Goal: Information Seeking & Learning: Learn about a topic

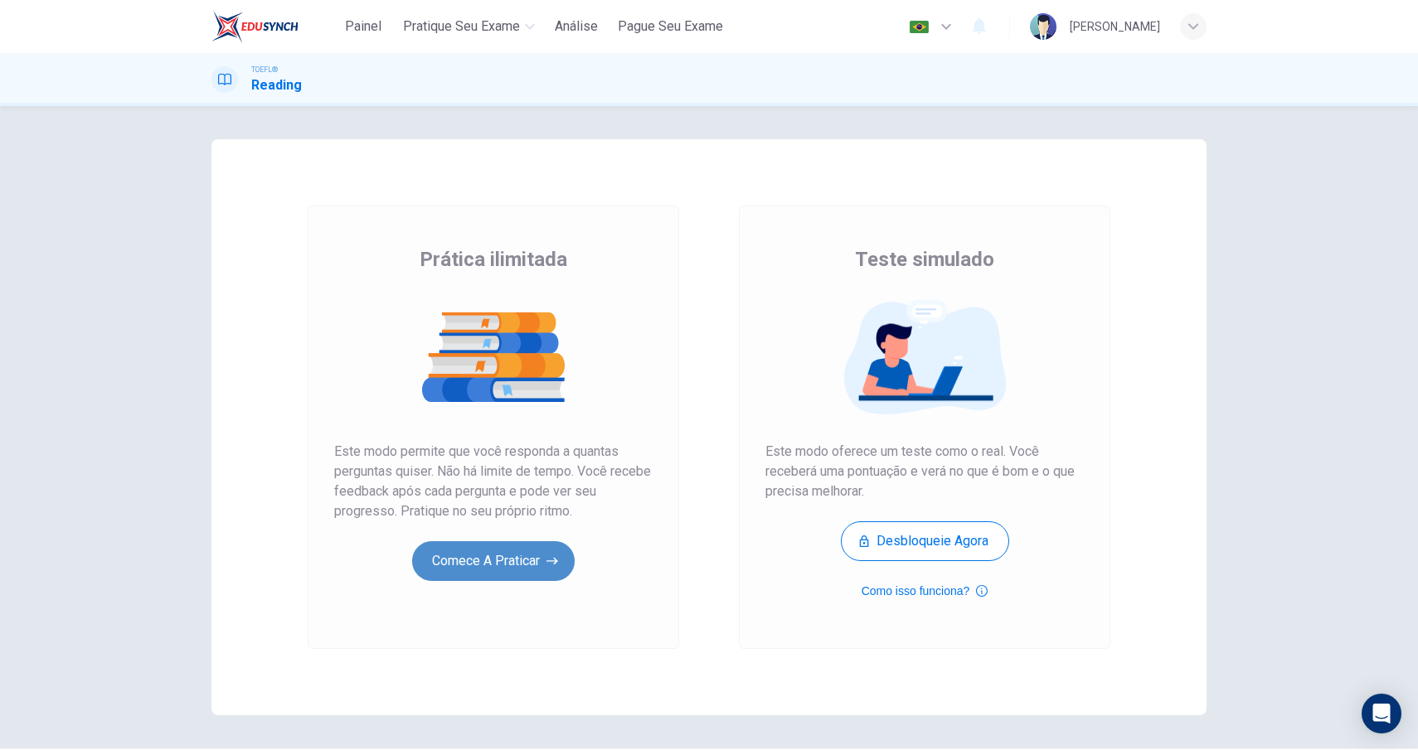
click at [506, 560] on button "Comece a praticar" at bounding box center [493, 561] width 163 height 40
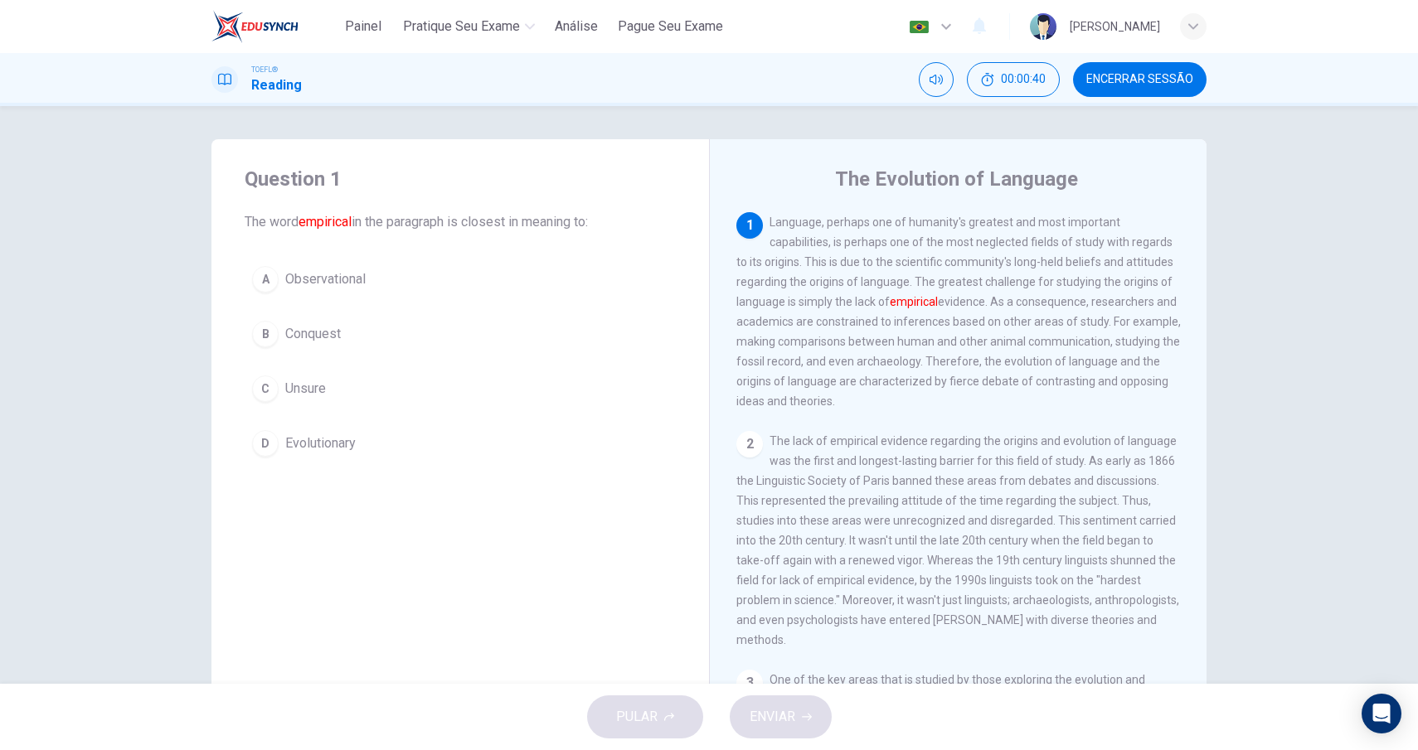
click at [261, 450] on div "D" at bounding box center [265, 443] width 27 height 27
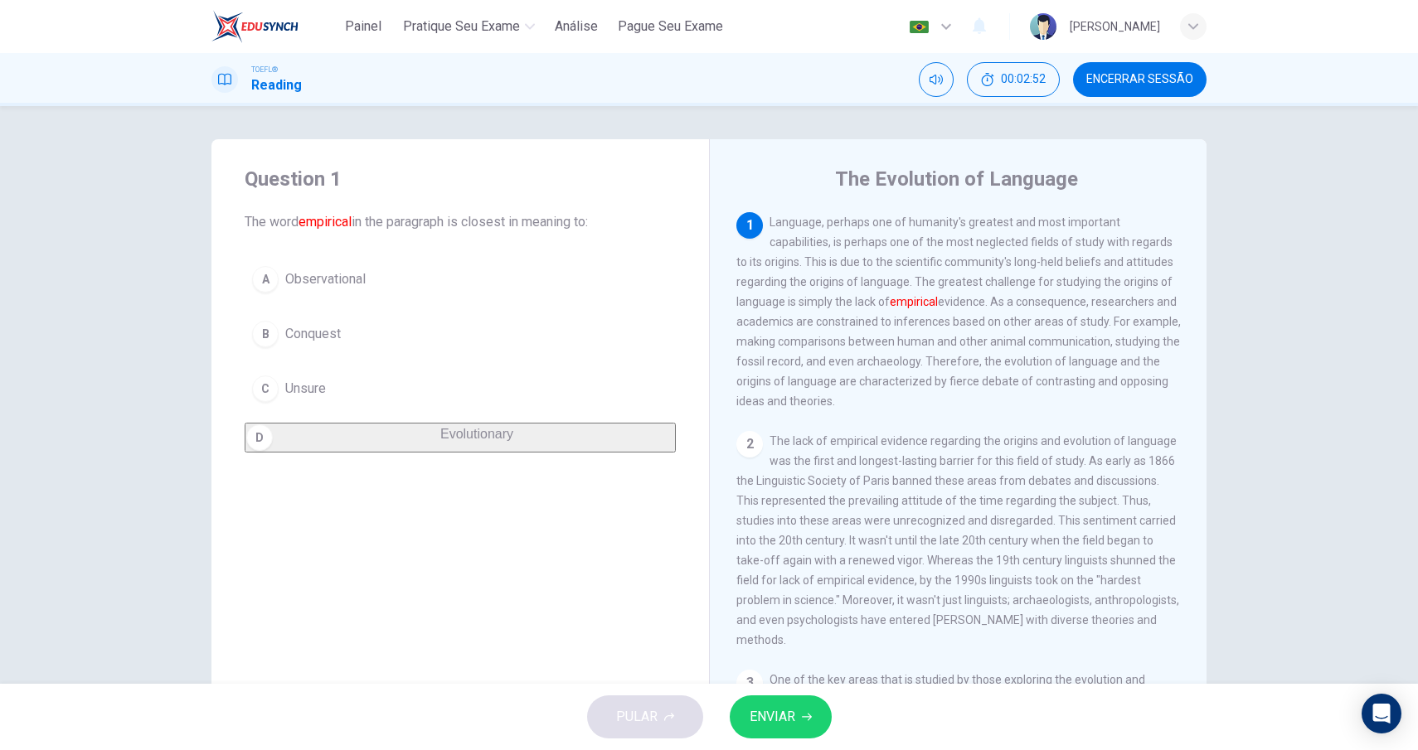
click at [764, 717] on span "ENVIAR" at bounding box center [773, 717] width 46 height 23
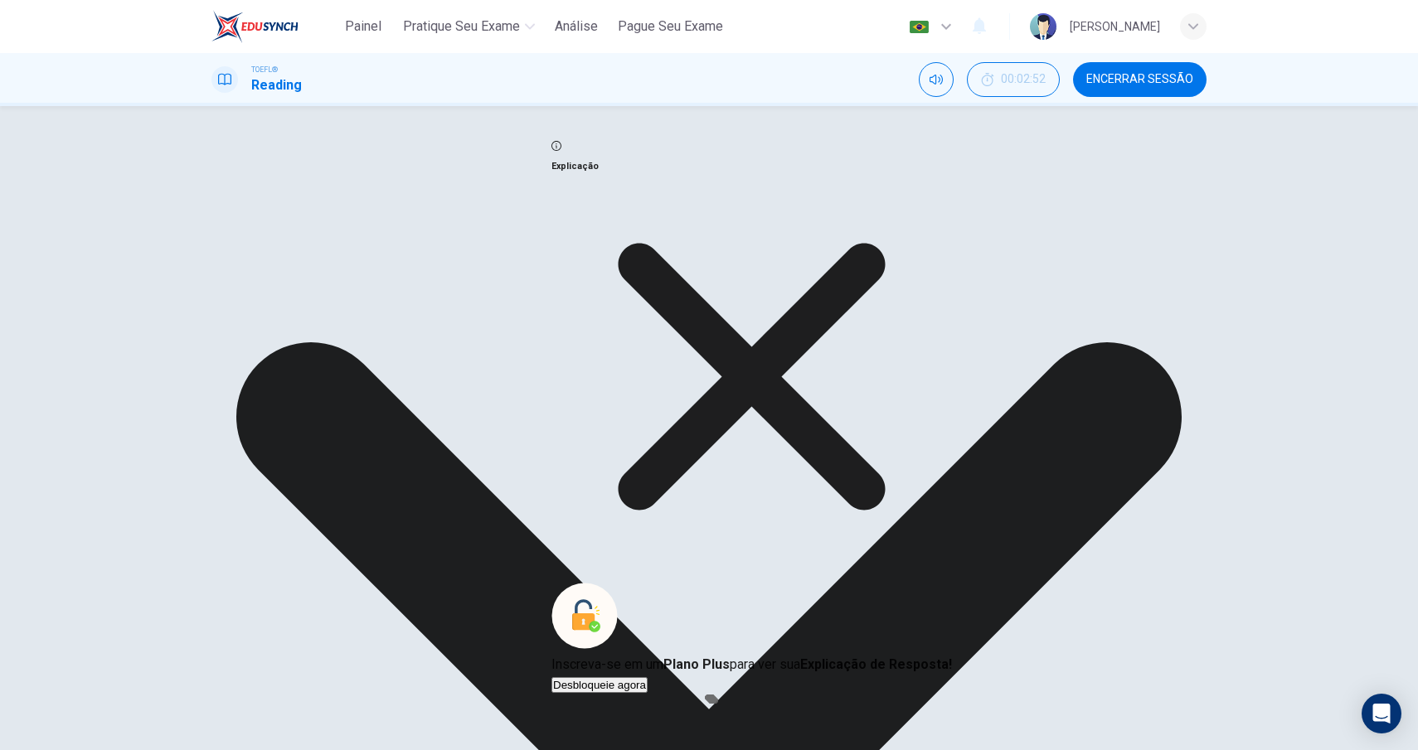
click at [849, 512] on icon at bounding box center [751, 377] width 400 height 400
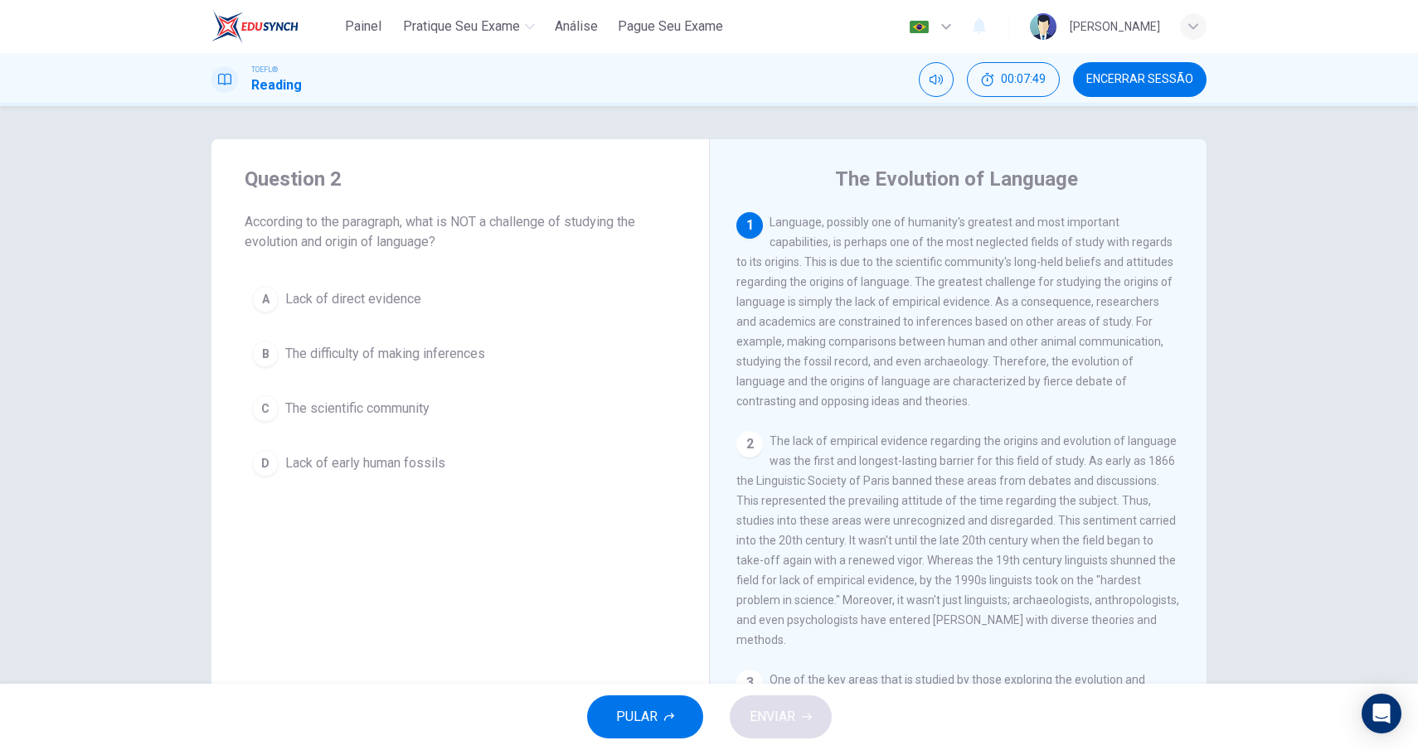
click at [262, 469] on div "D" at bounding box center [265, 463] width 27 height 27
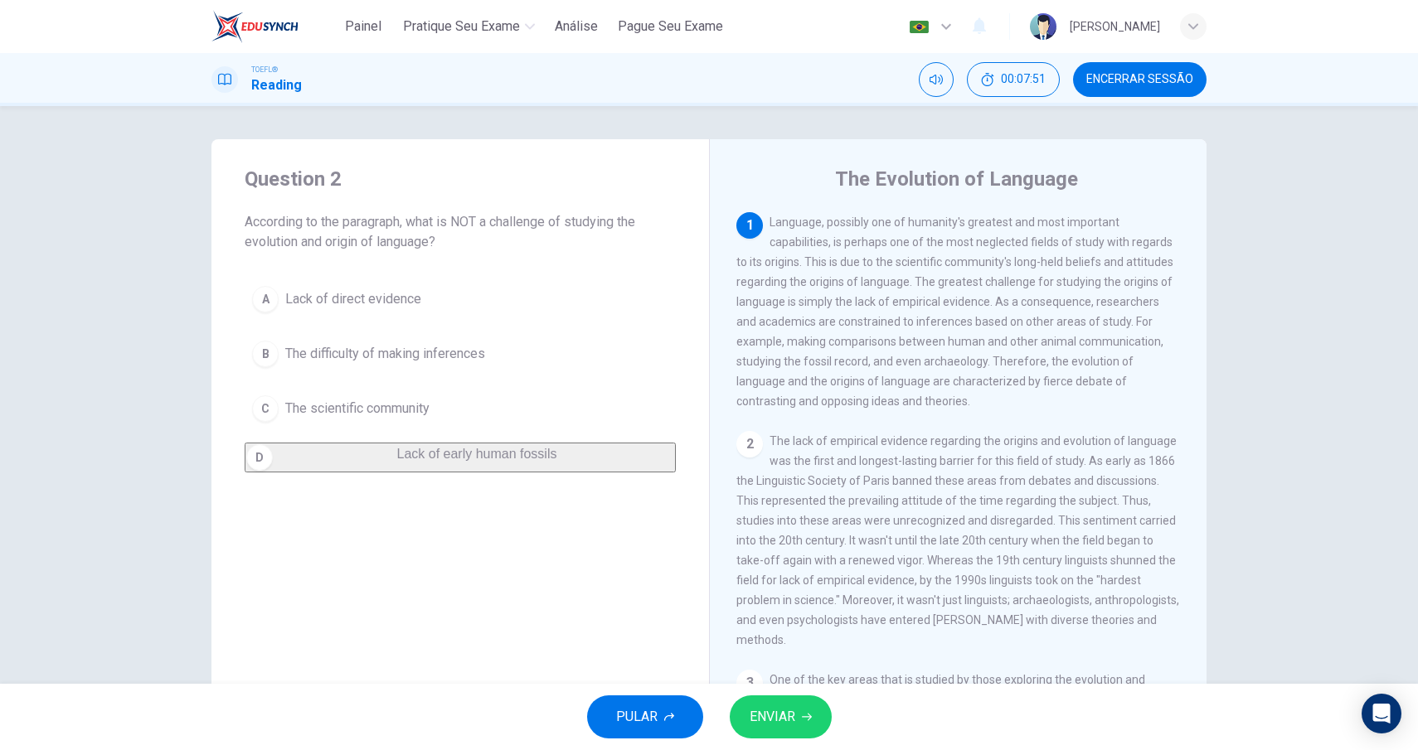
click at [769, 713] on span "ENVIAR" at bounding box center [773, 717] width 46 height 23
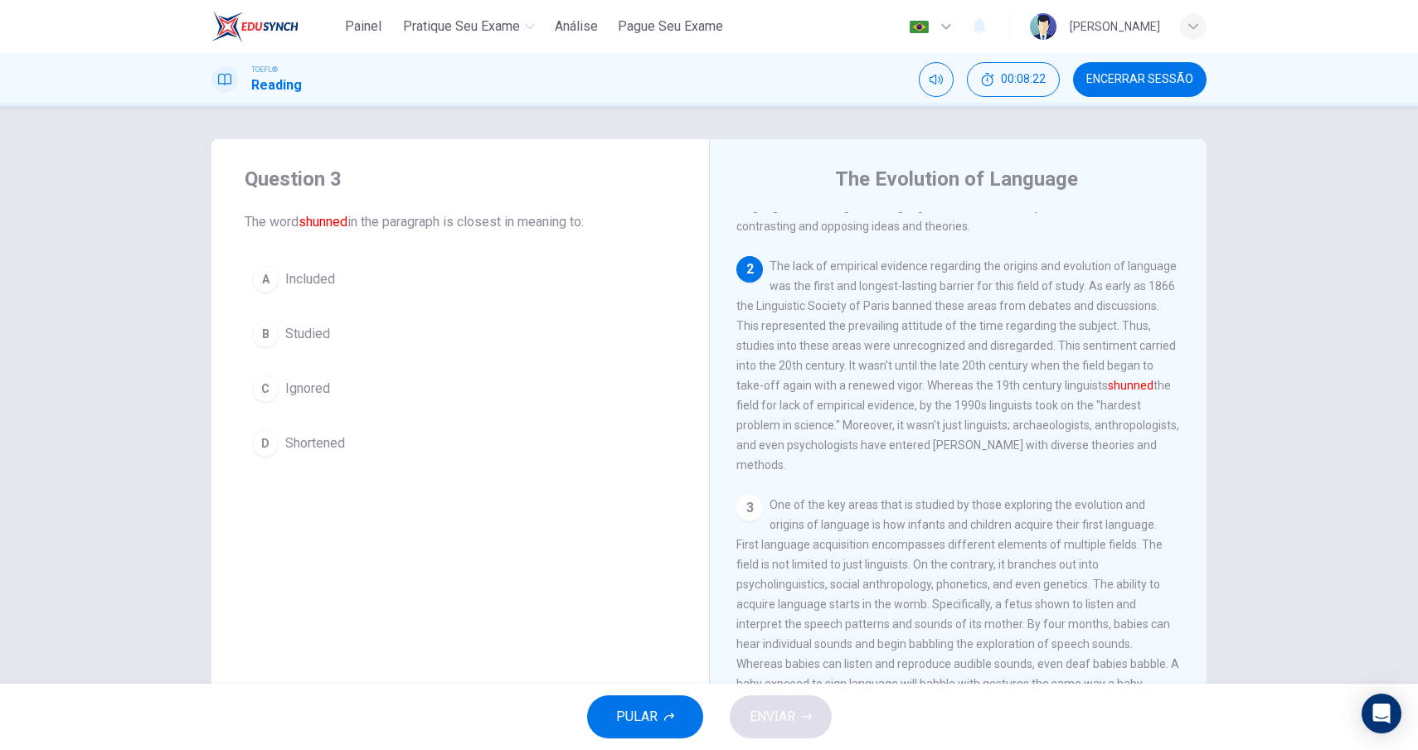
scroll to position [176, 0]
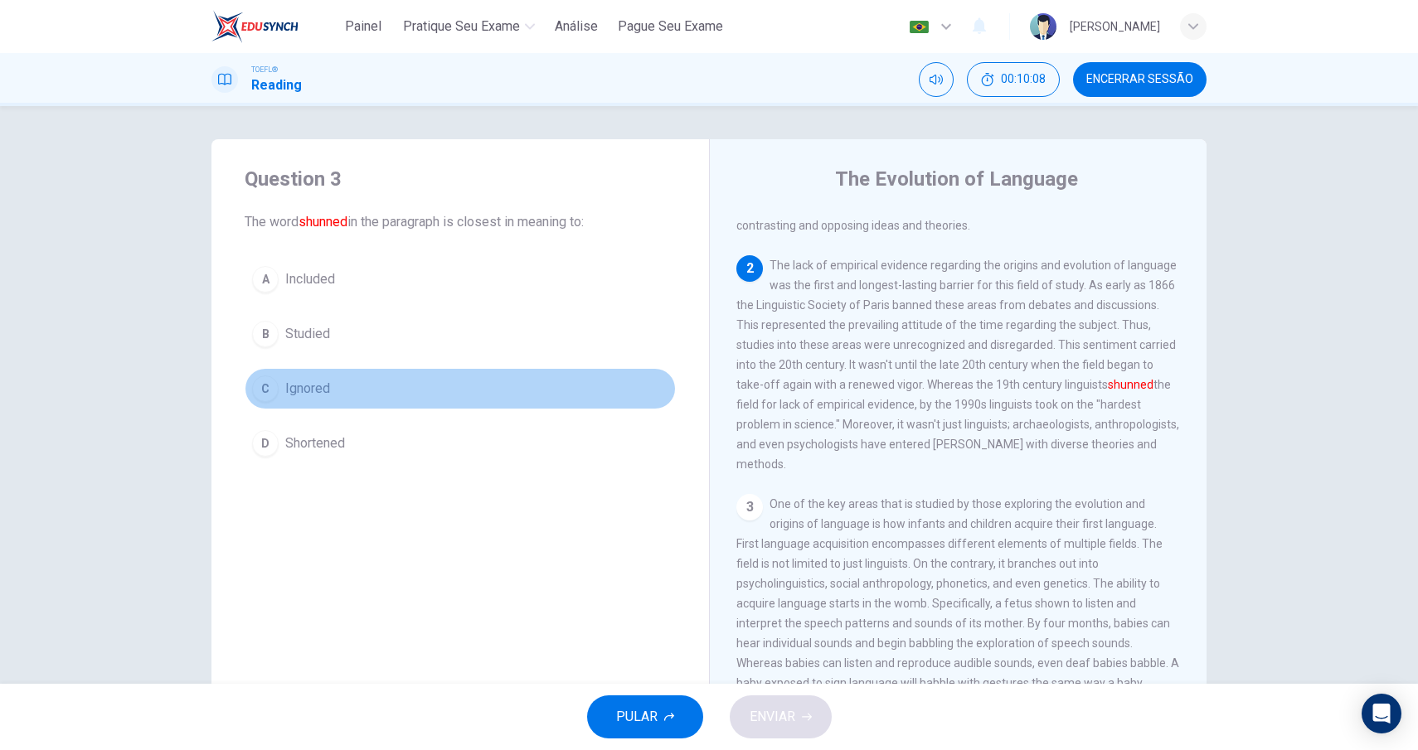
click at [268, 393] on div "C" at bounding box center [265, 389] width 27 height 27
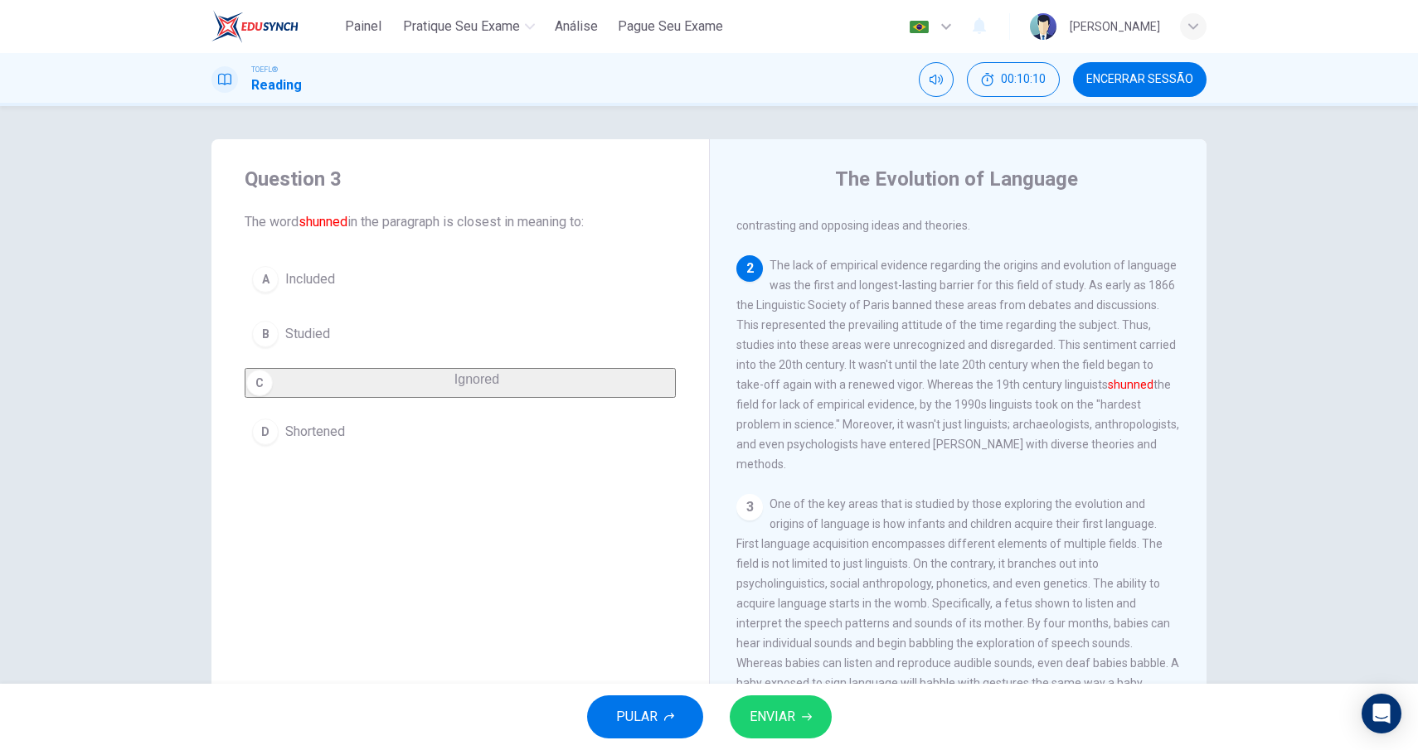
click at [781, 718] on span "ENVIAR" at bounding box center [773, 717] width 46 height 23
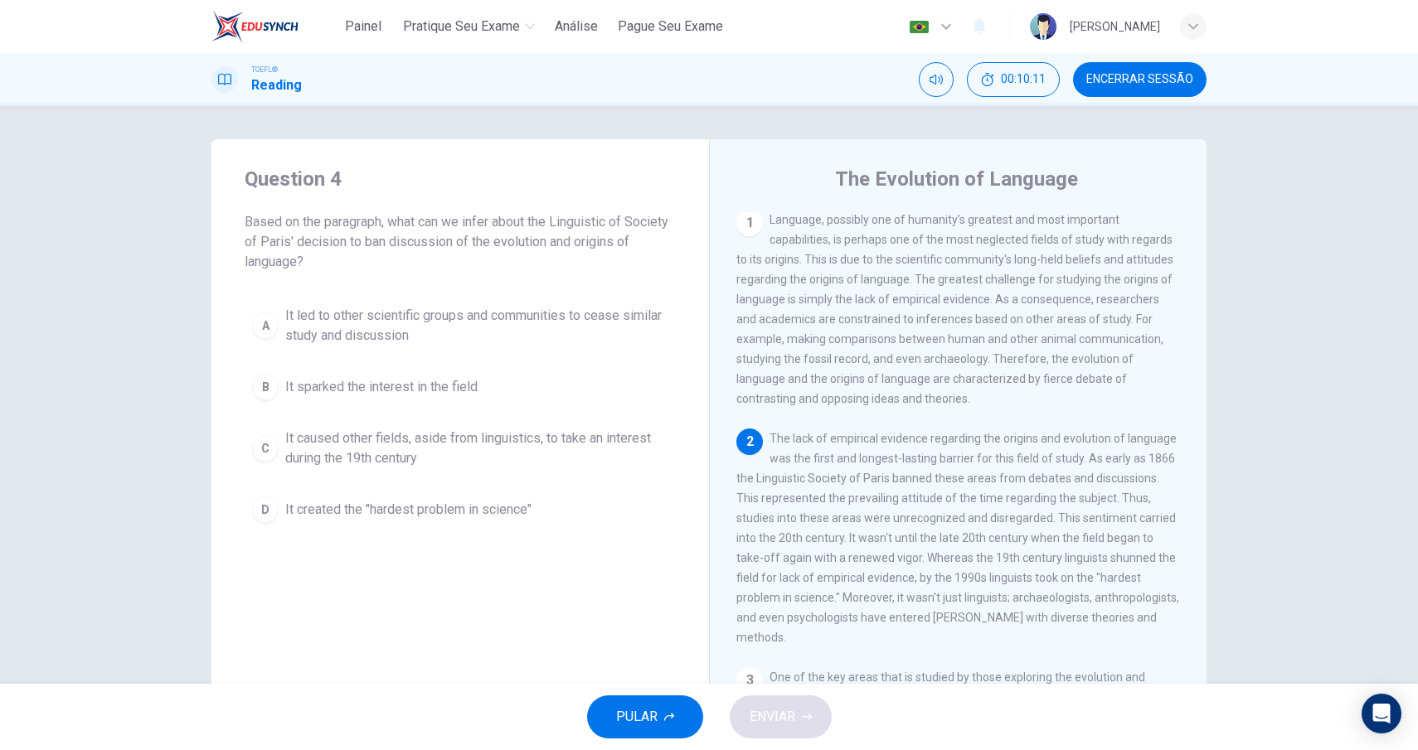
scroll to position [0, 0]
click at [257, 515] on div "D" at bounding box center [265, 510] width 27 height 27
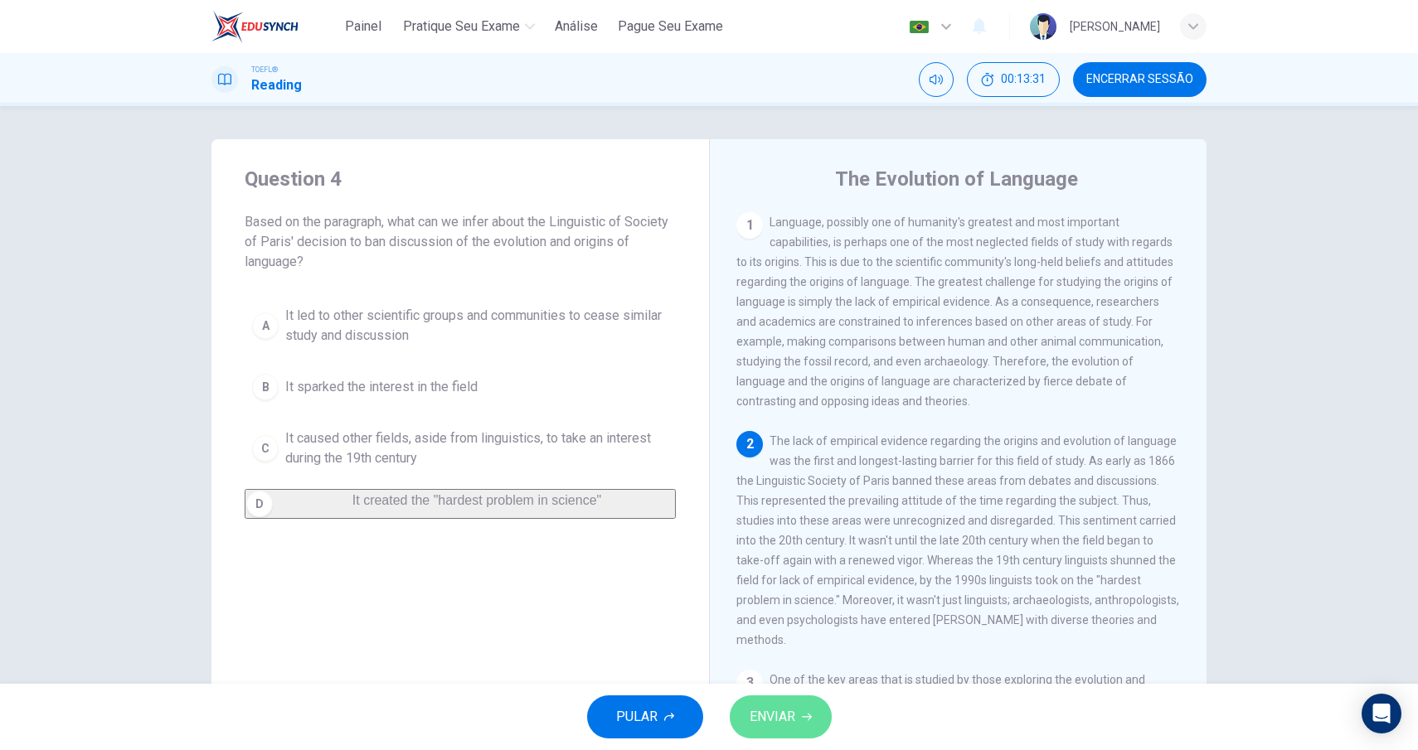
click at [772, 711] on span "ENVIAR" at bounding box center [773, 717] width 46 height 23
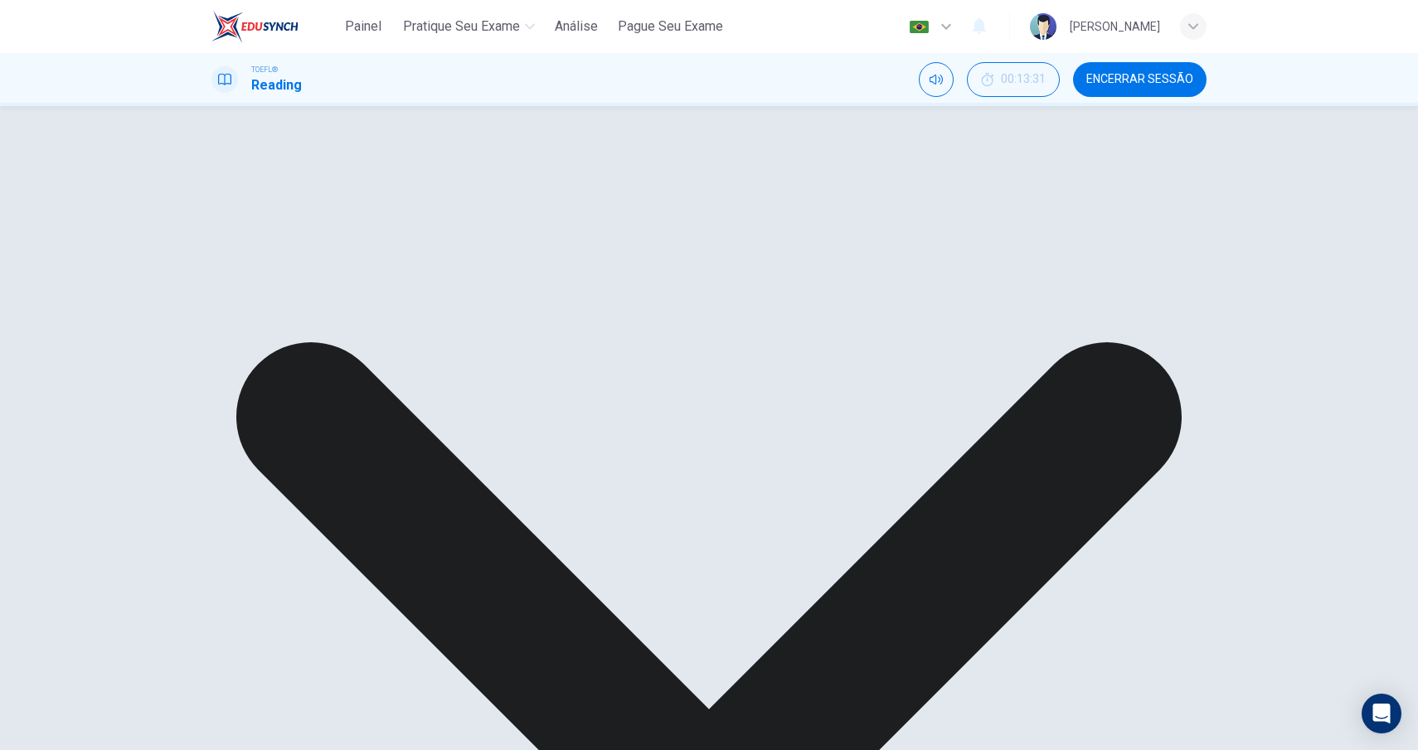
click at [338, 322] on div "A It led to other scientific groups and communities to cease similar study and …" at bounding box center [460, 391] width 431 height 186
click at [1120, 75] on span "Encerrar Sessão" at bounding box center [1139, 79] width 107 height 13
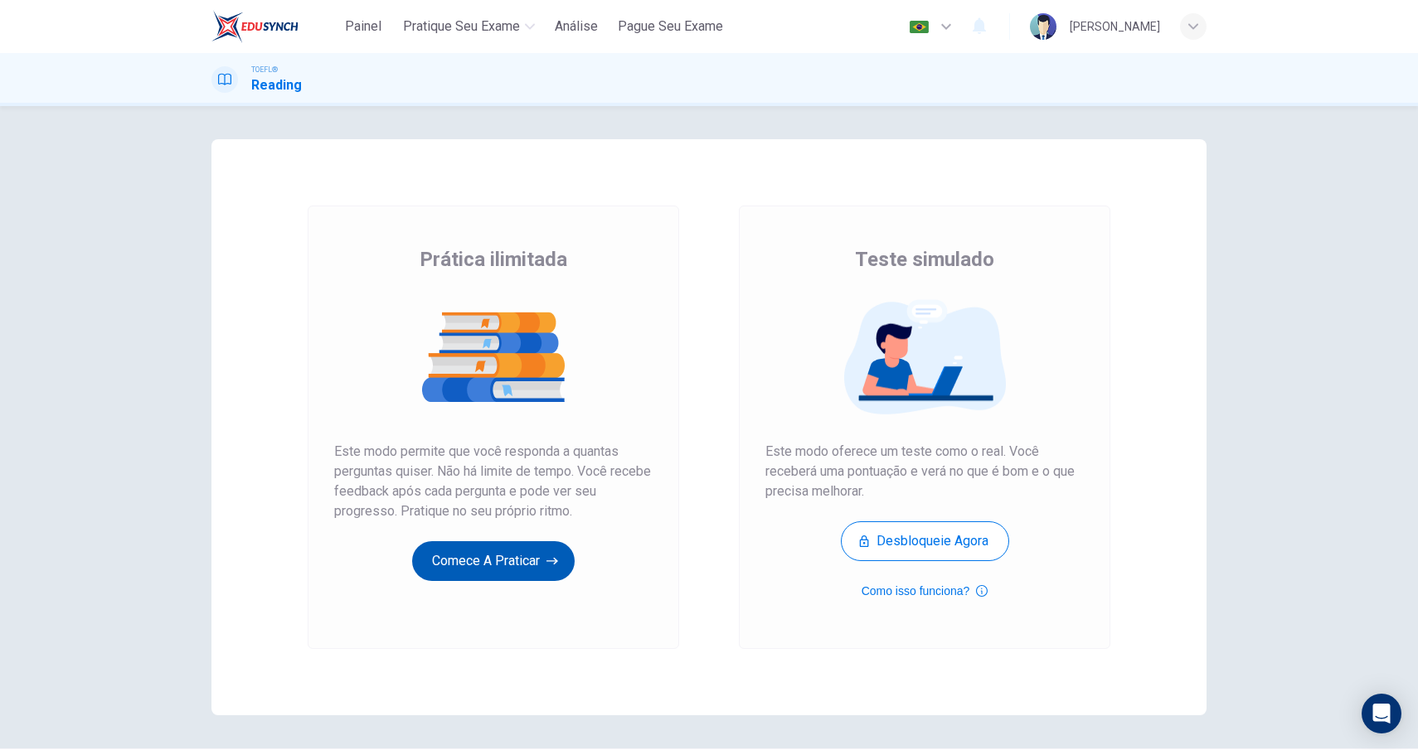
click at [479, 562] on button "Comece a praticar" at bounding box center [493, 561] width 163 height 40
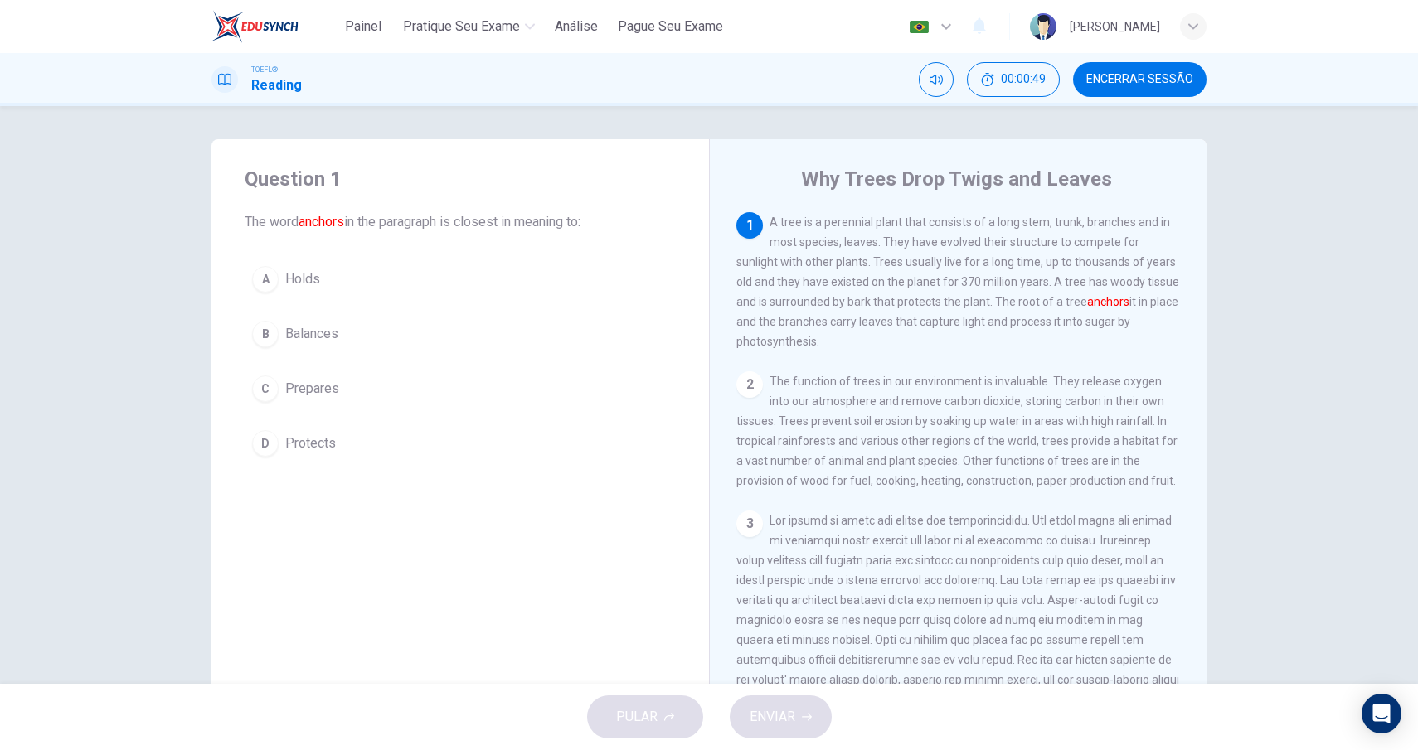
click at [289, 280] on span "Holds" at bounding box center [302, 279] width 35 height 20
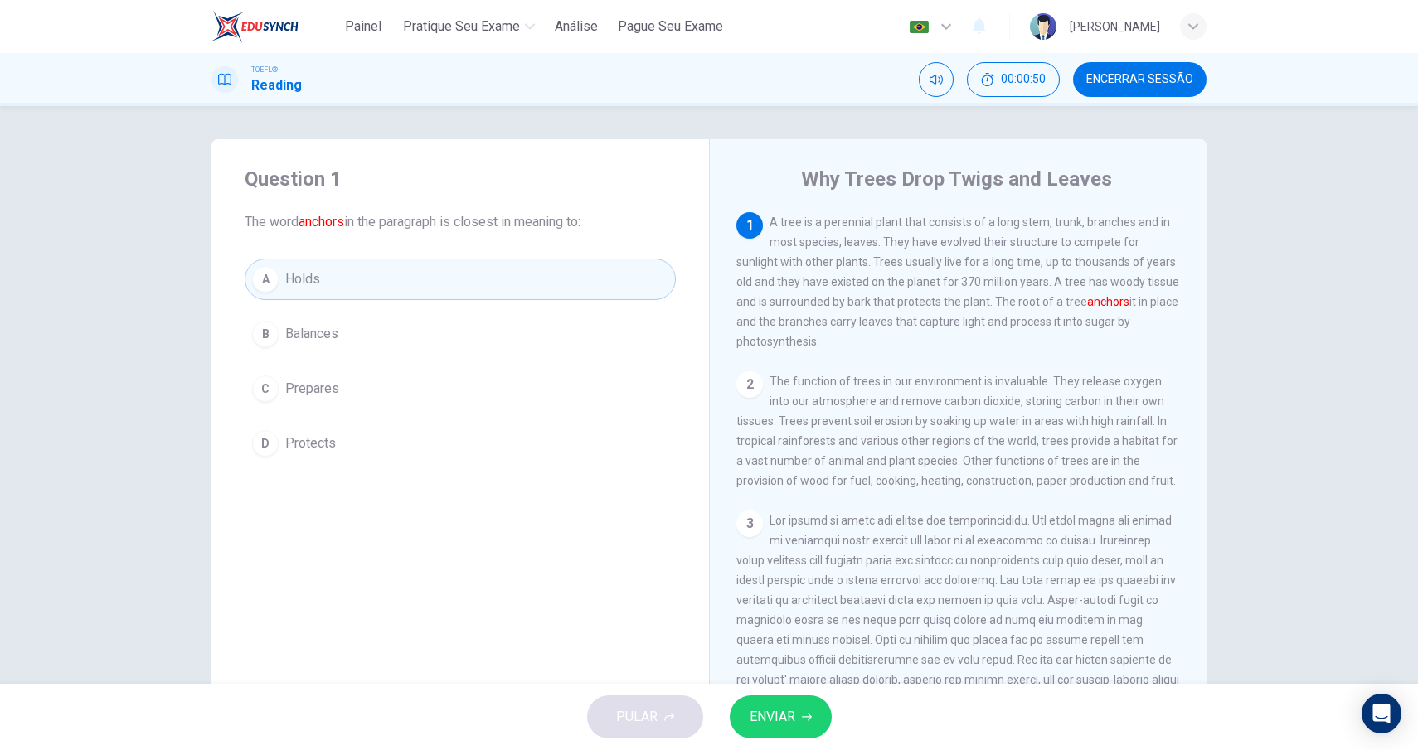
click at [774, 732] on button "ENVIAR" at bounding box center [781, 717] width 102 height 43
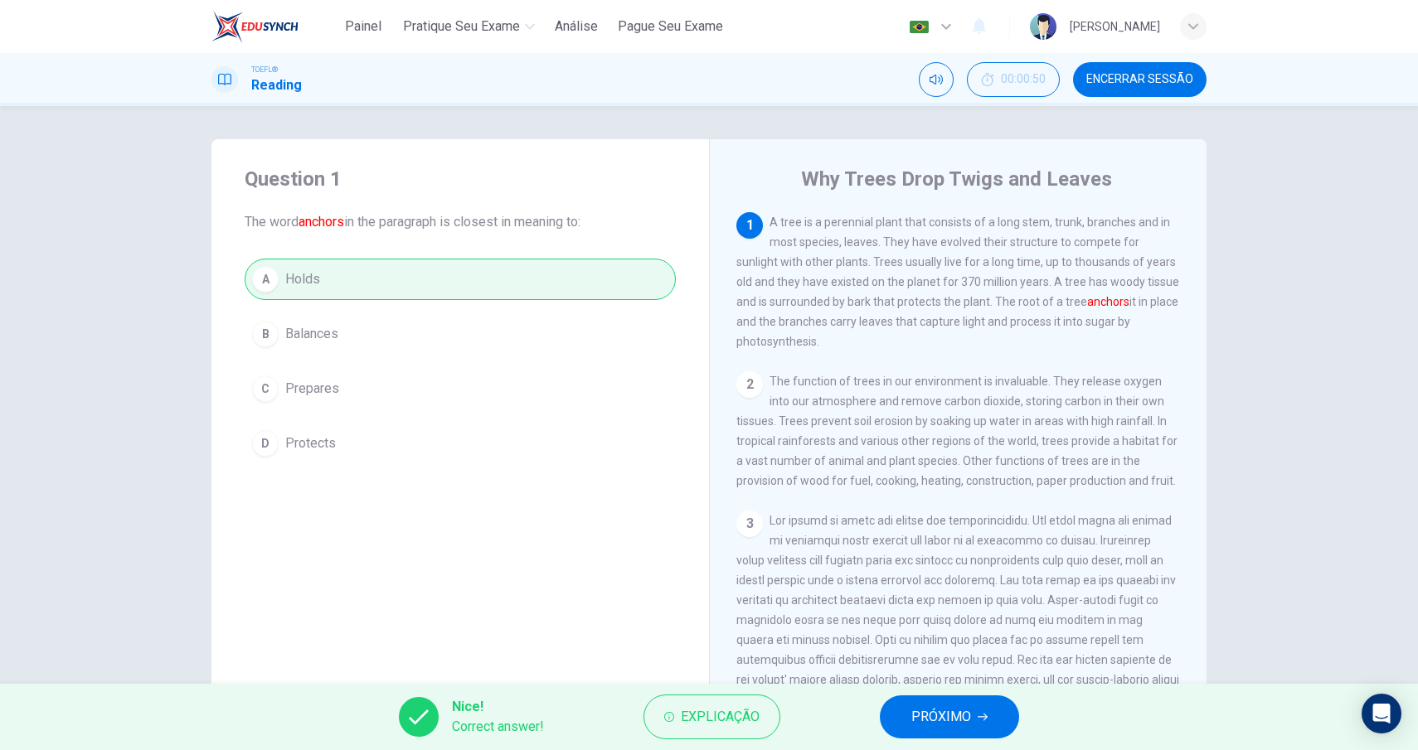
click at [930, 716] on span "PRÓXIMO" at bounding box center [941, 717] width 60 height 23
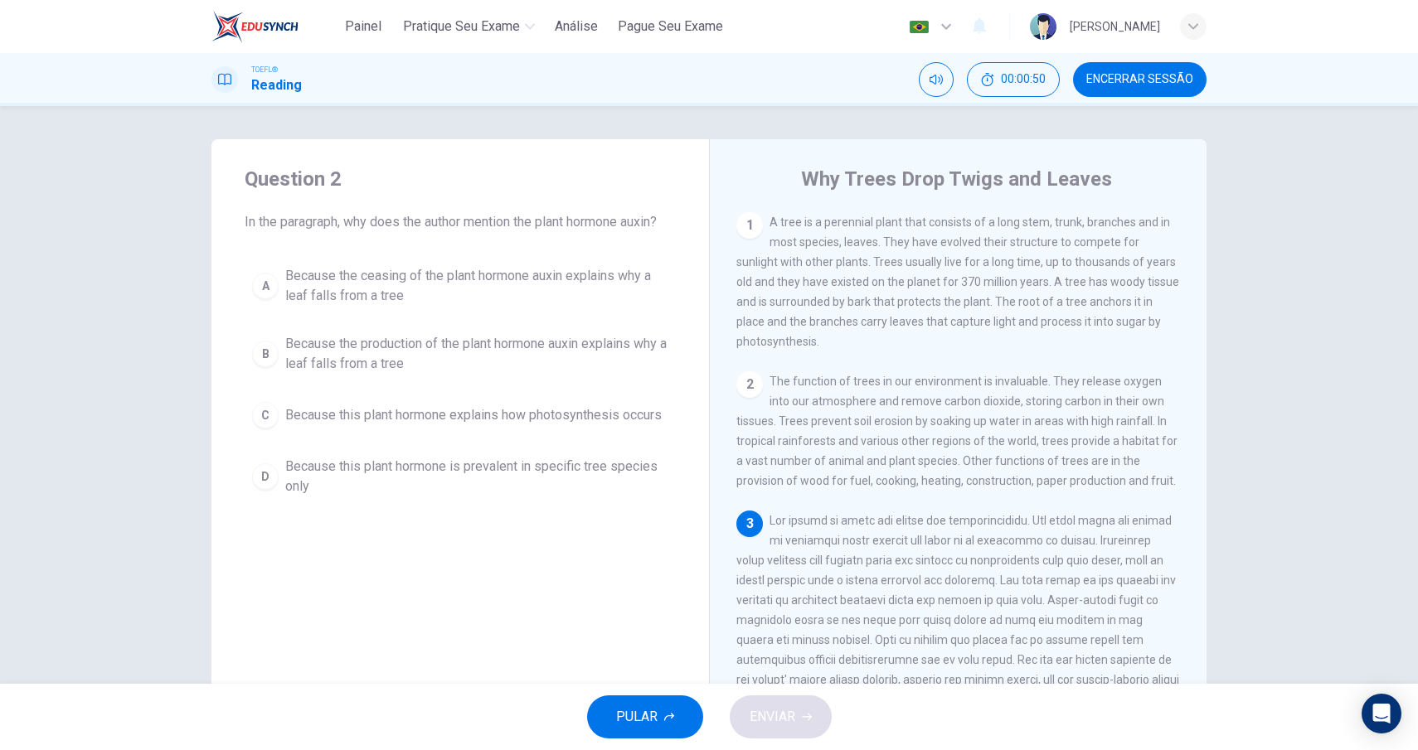
scroll to position [246, 0]
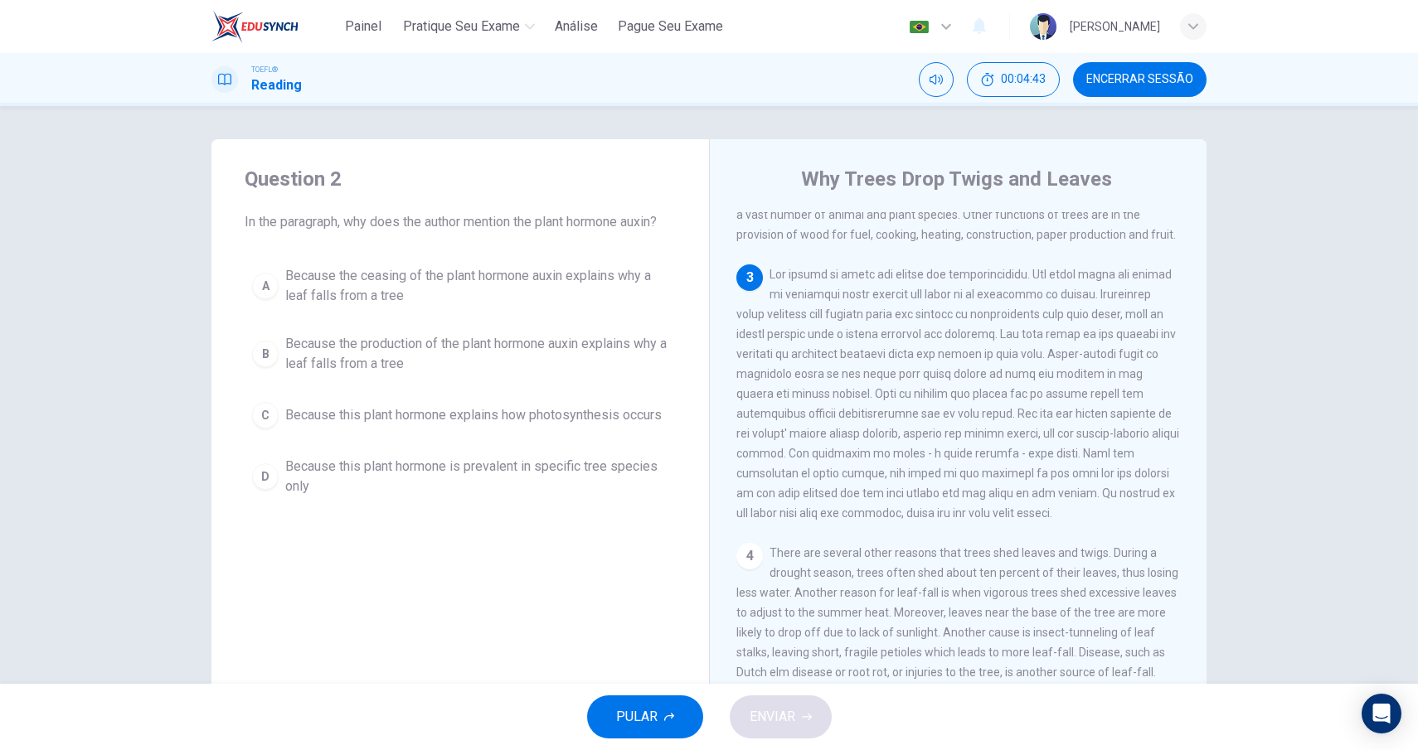
click at [267, 417] on div "C" at bounding box center [265, 415] width 27 height 27
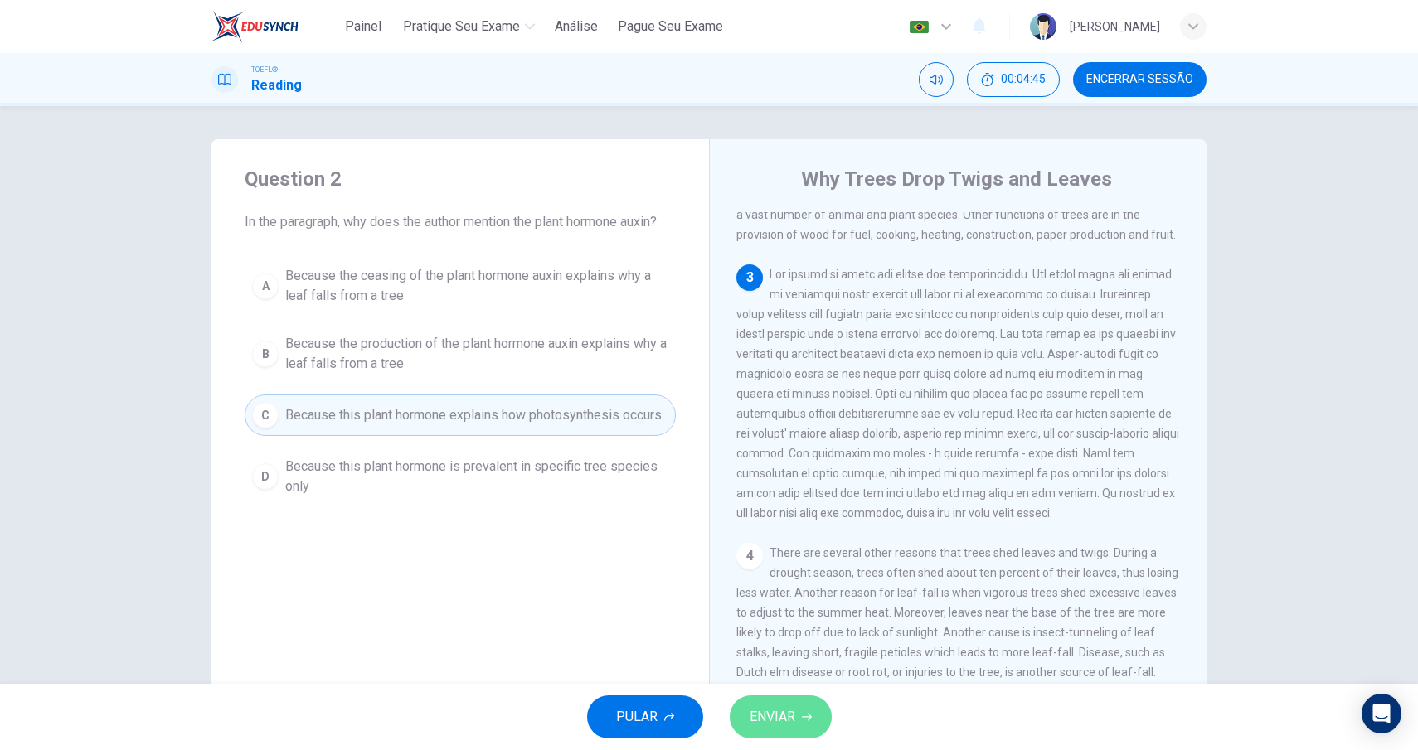
click at [781, 712] on span "ENVIAR" at bounding box center [773, 717] width 46 height 23
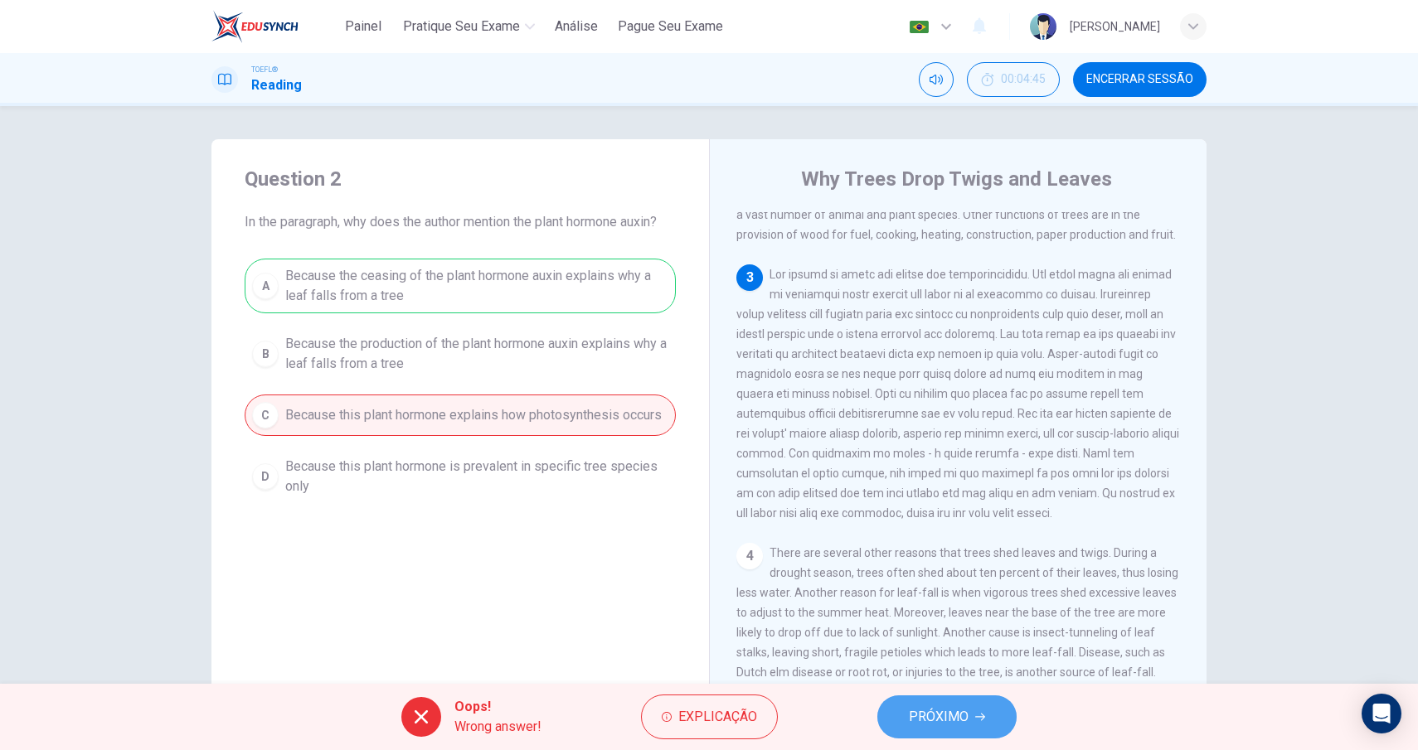
click at [942, 721] on span "PRÓXIMO" at bounding box center [939, 717] width 60 height 23
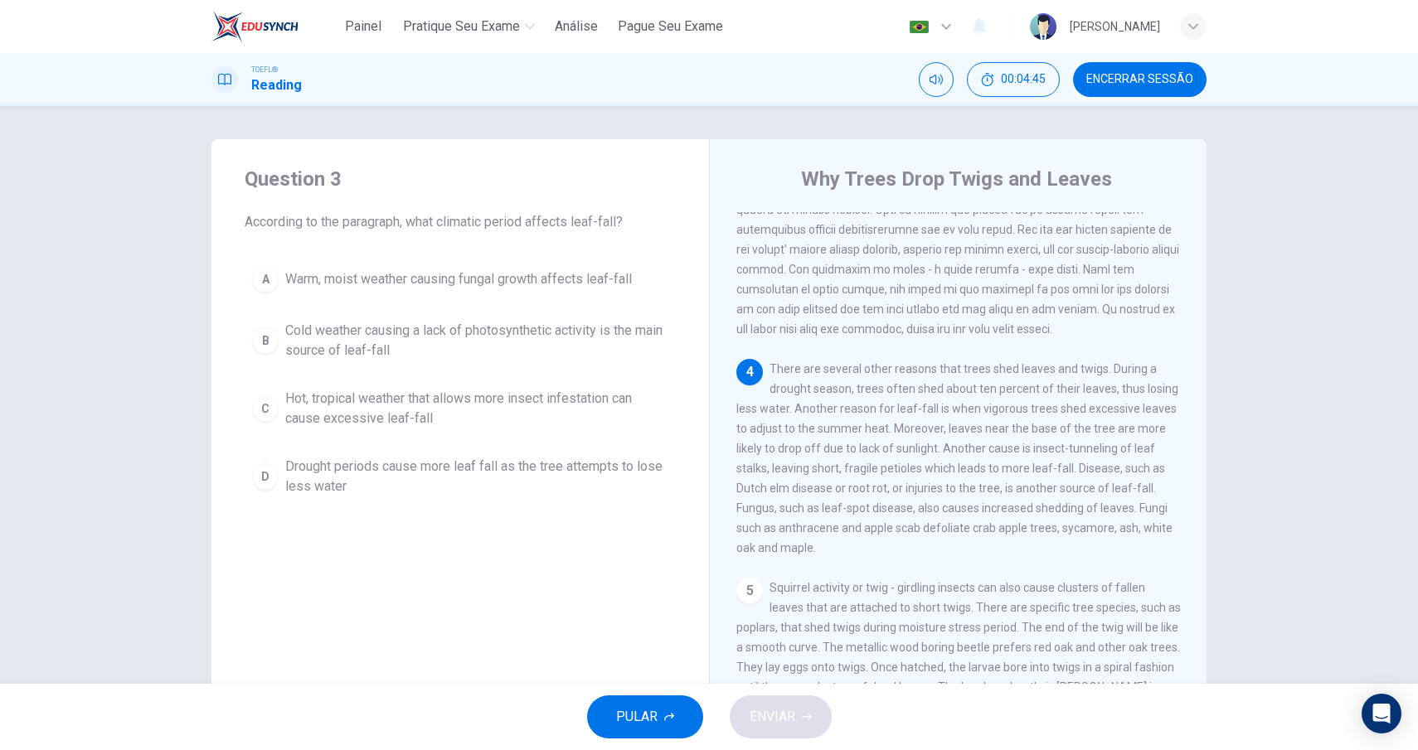
scroll to position [465, 0]
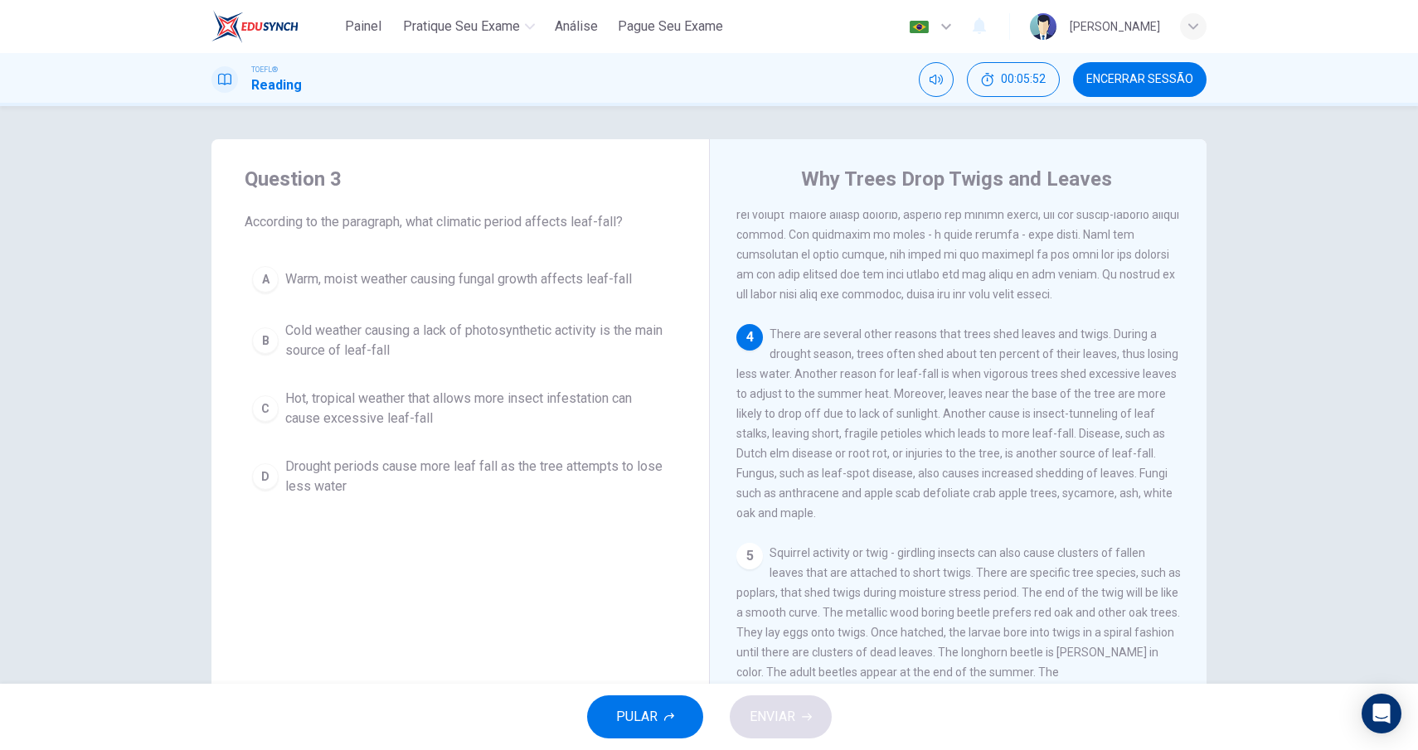
click at [265, 477] on div "D" at bounding box center [265, 476] width 27 height 27
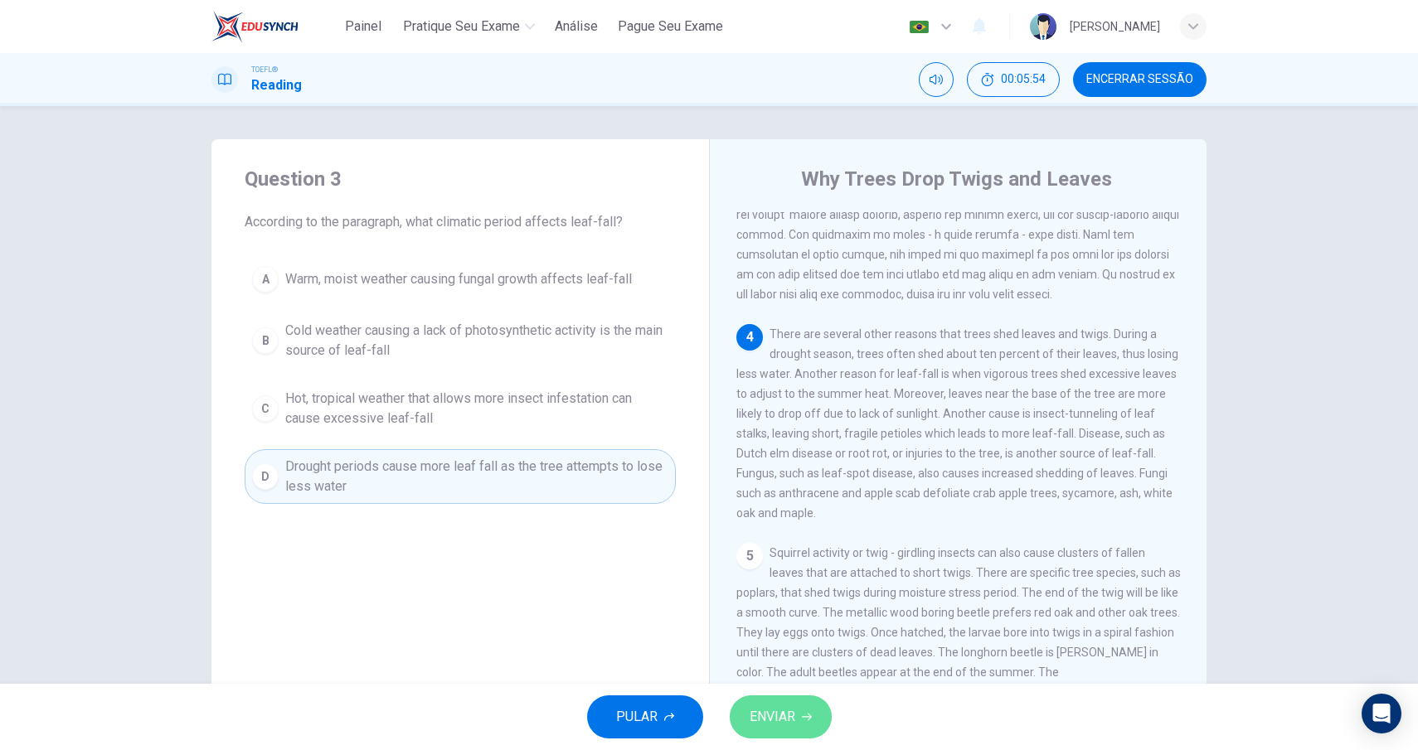
click at [779, 721] on span "ENVIAR" at bounding box center [773, 717] width 46 height 23
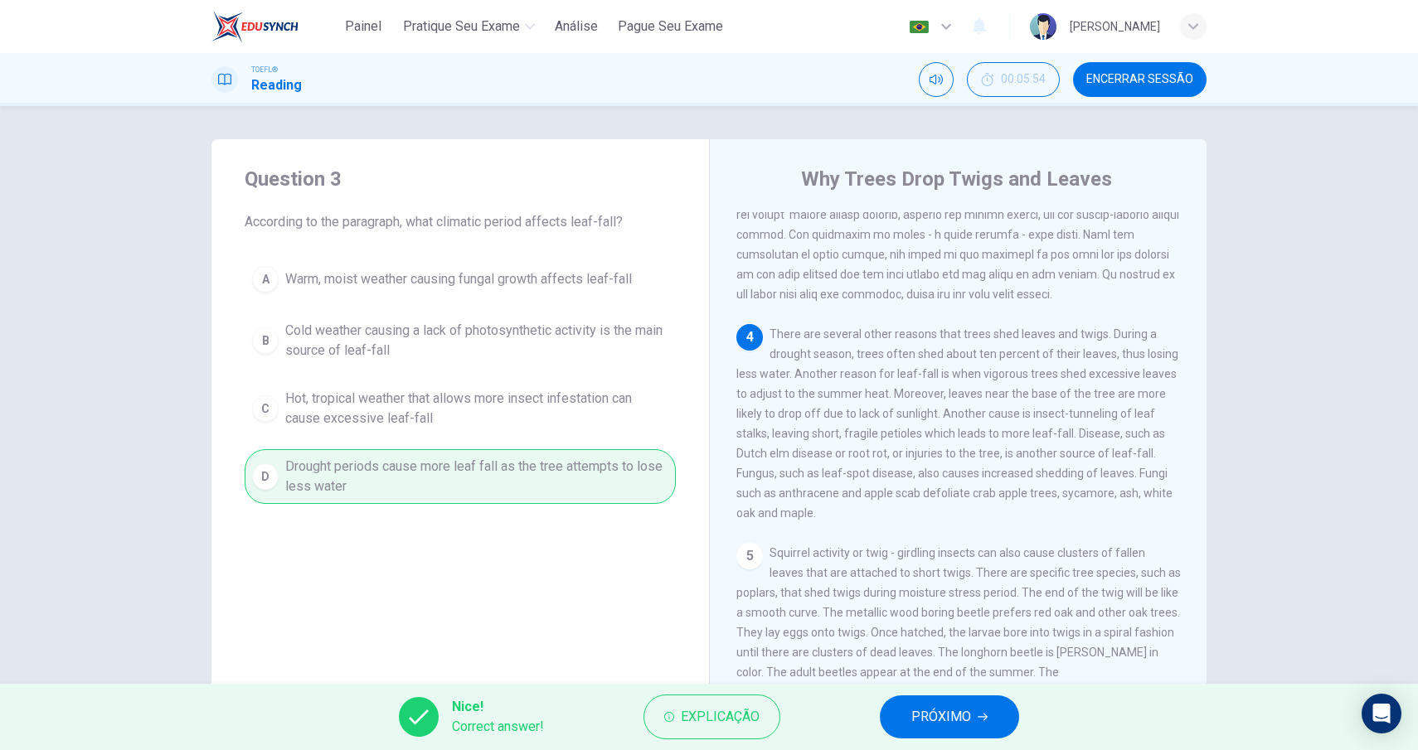
click at [950, 712] on span "PRÓXIMO" at bounding box center [941, 717] width 60 height 23
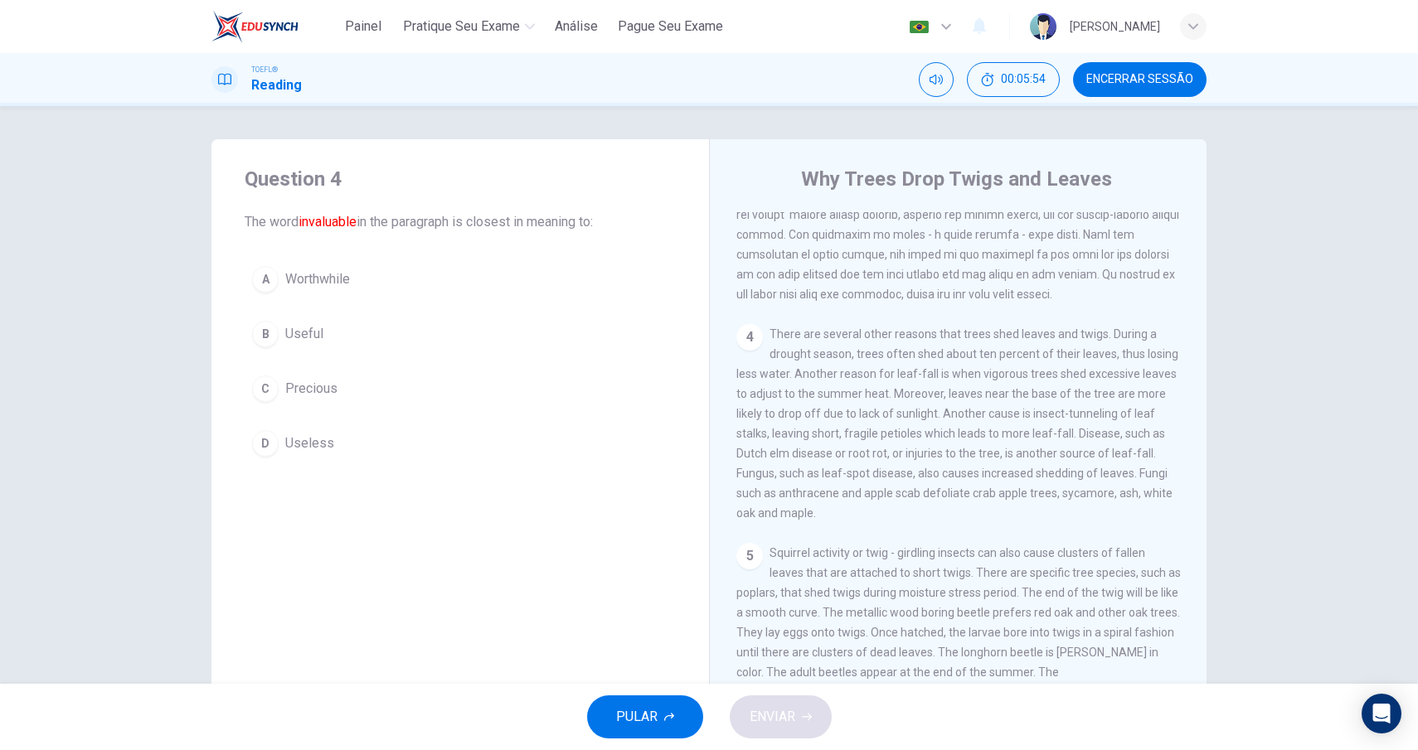
scroll to position [159, 0]
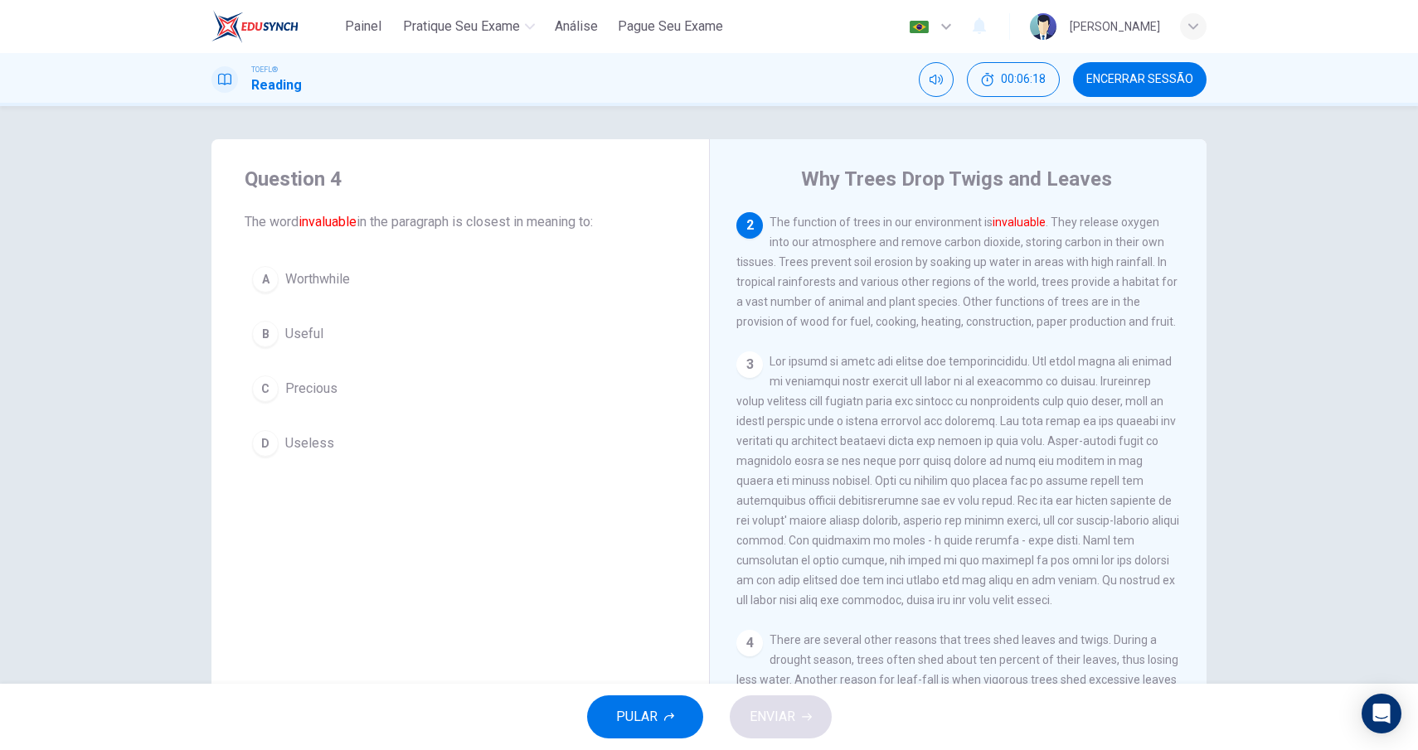
click at [291, 390] on span "Precious" at bounding box center [311, 389] width 52 height 20
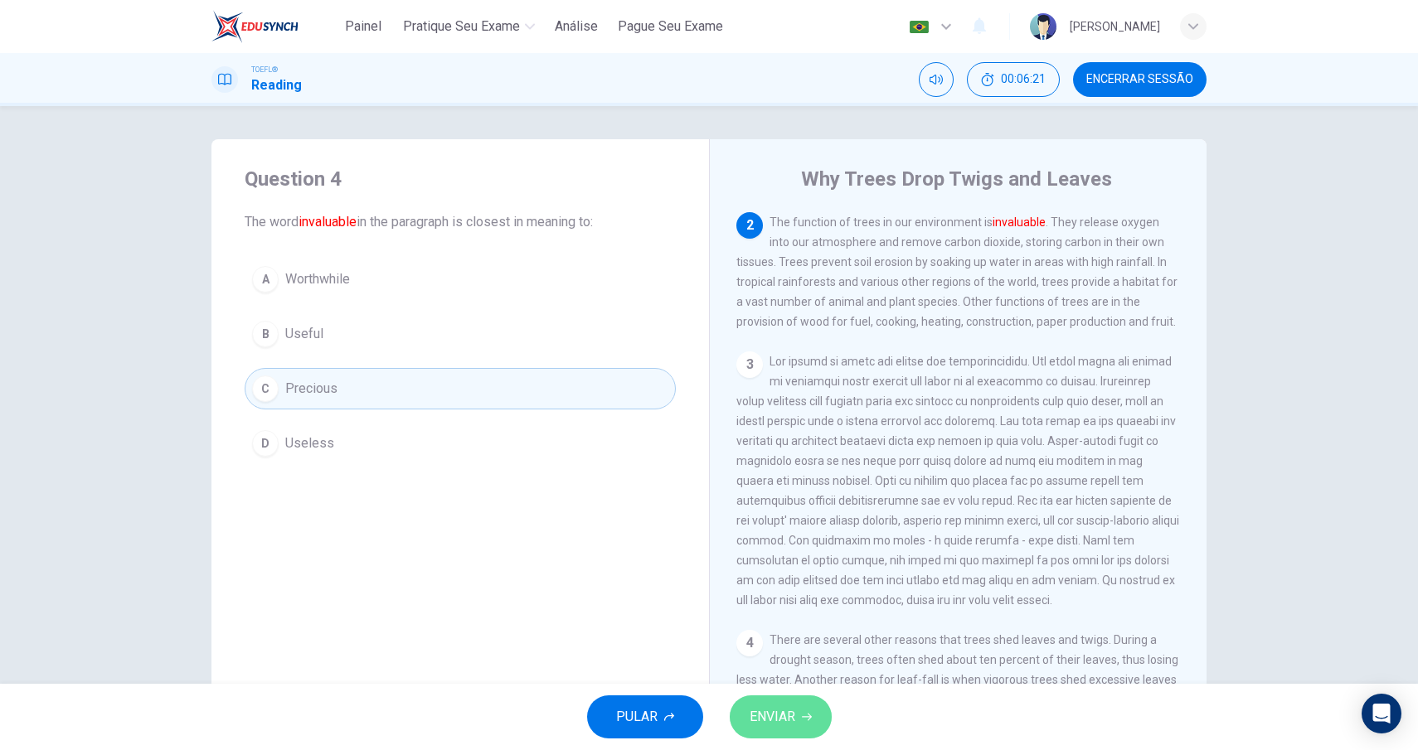
click at [779, 725] on span "ENVIAR" at bounding box center [773, 717] width 46 height 23
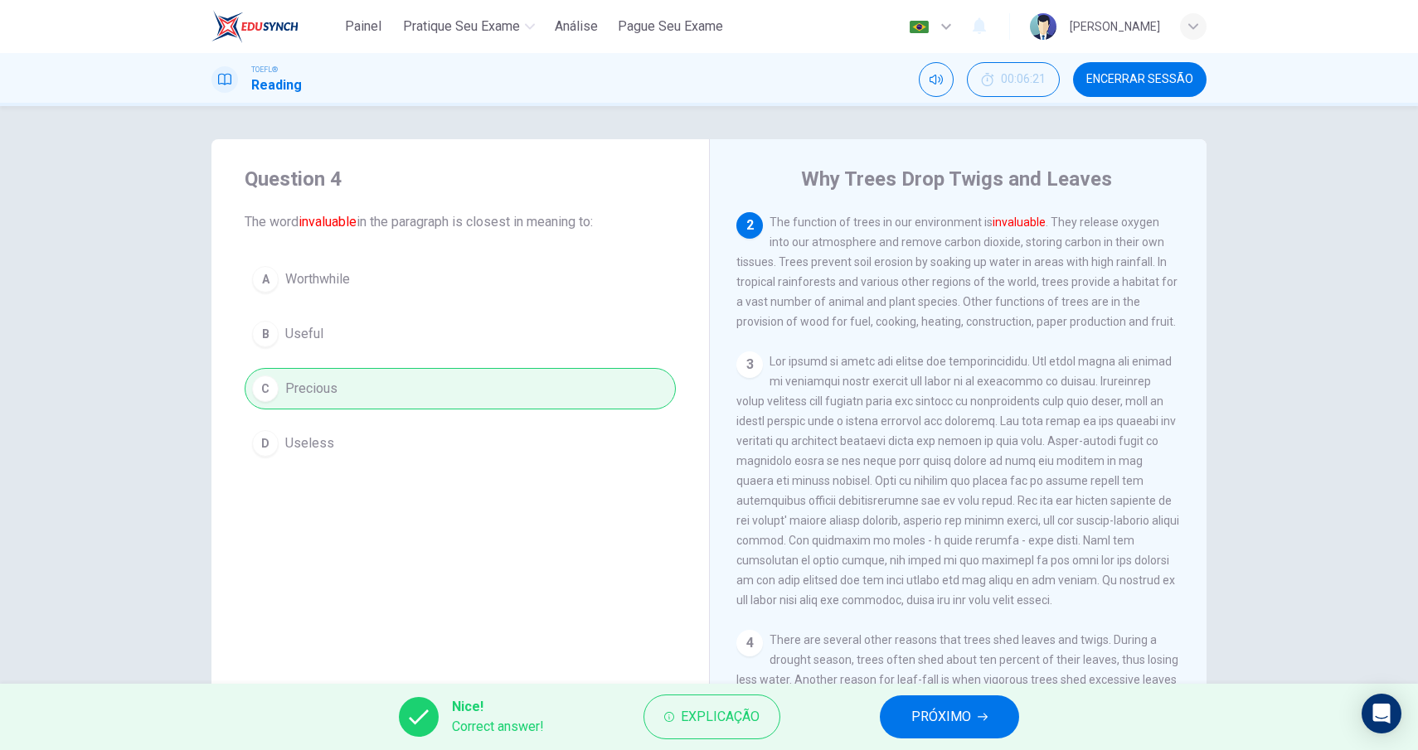
click at [965, 717] on span "PRÓXIMO" at bounding box center [941, 717] width 60 height 23
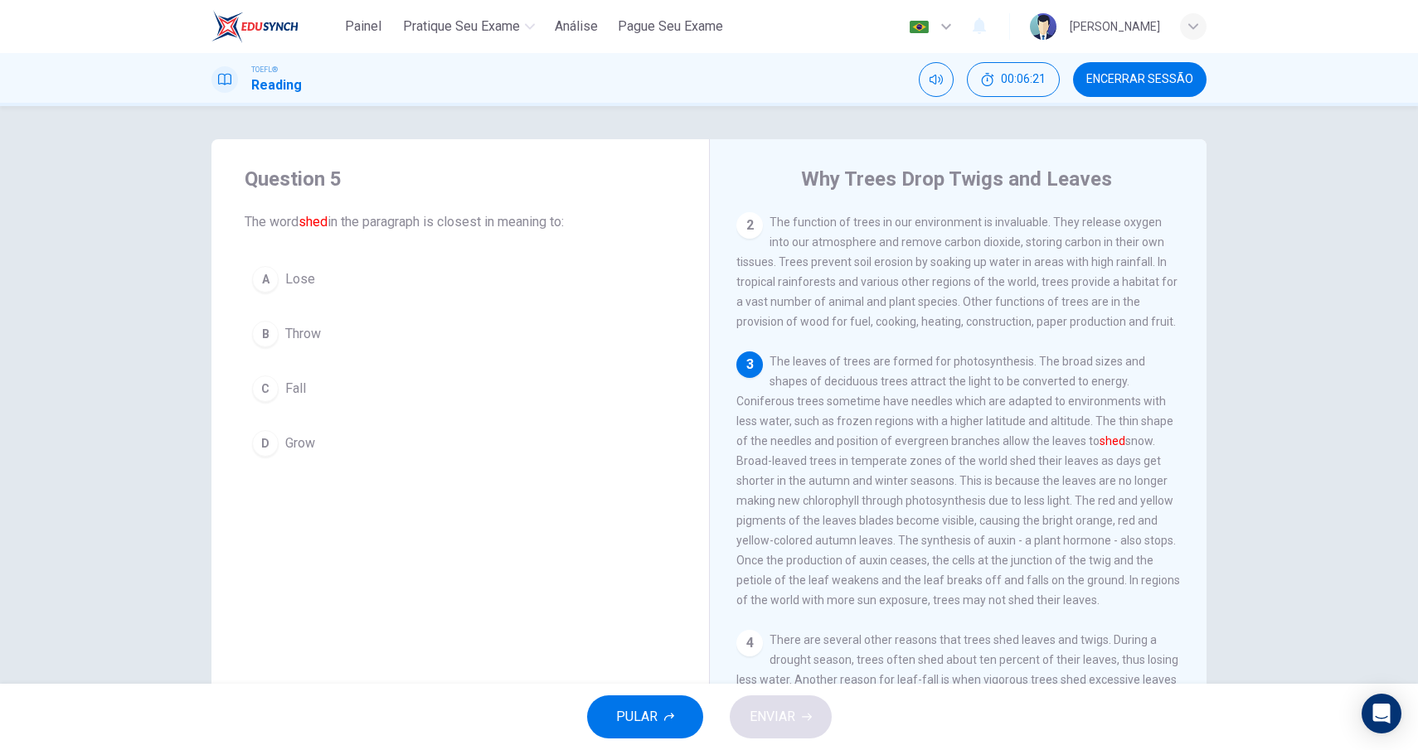
scroll to position [246, 0]
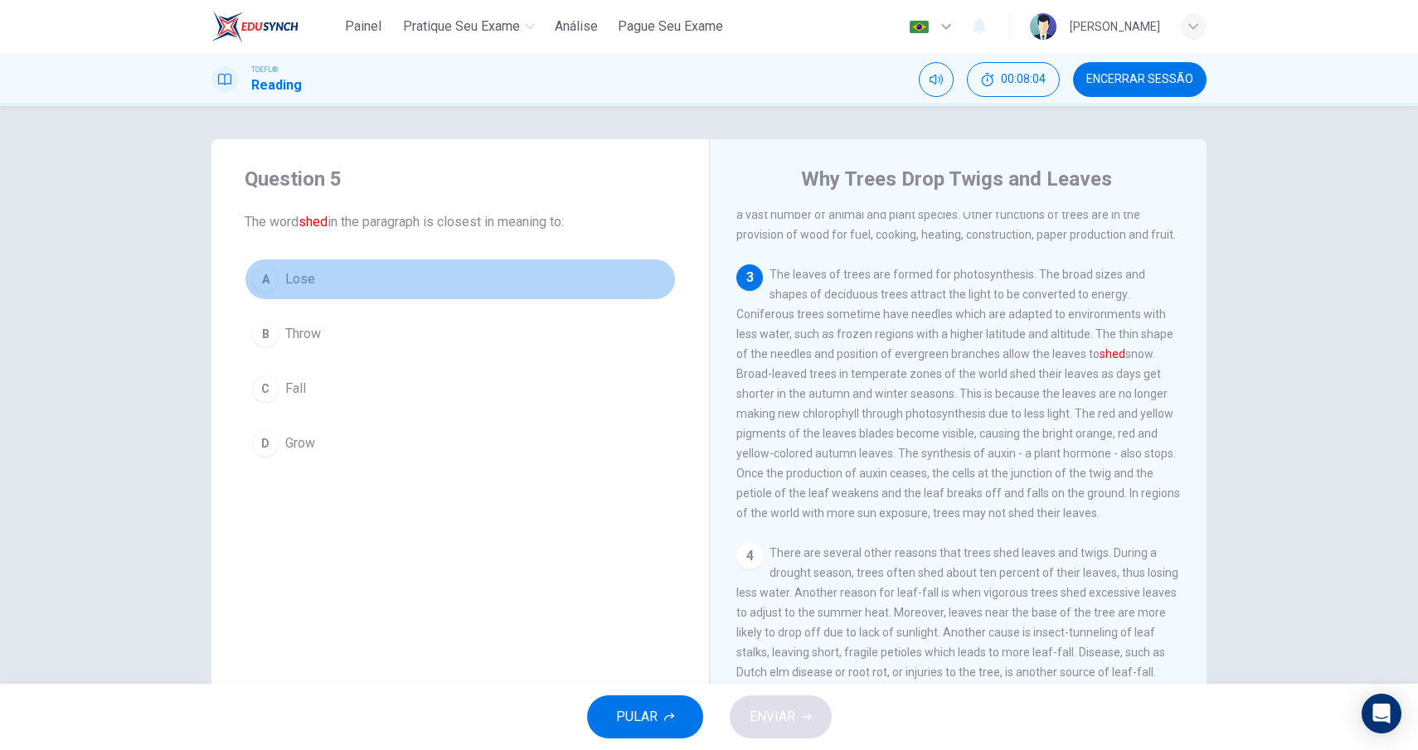
click at [292, 289] on span "Lose" at bounding box center [300, 279] width 30 height 20
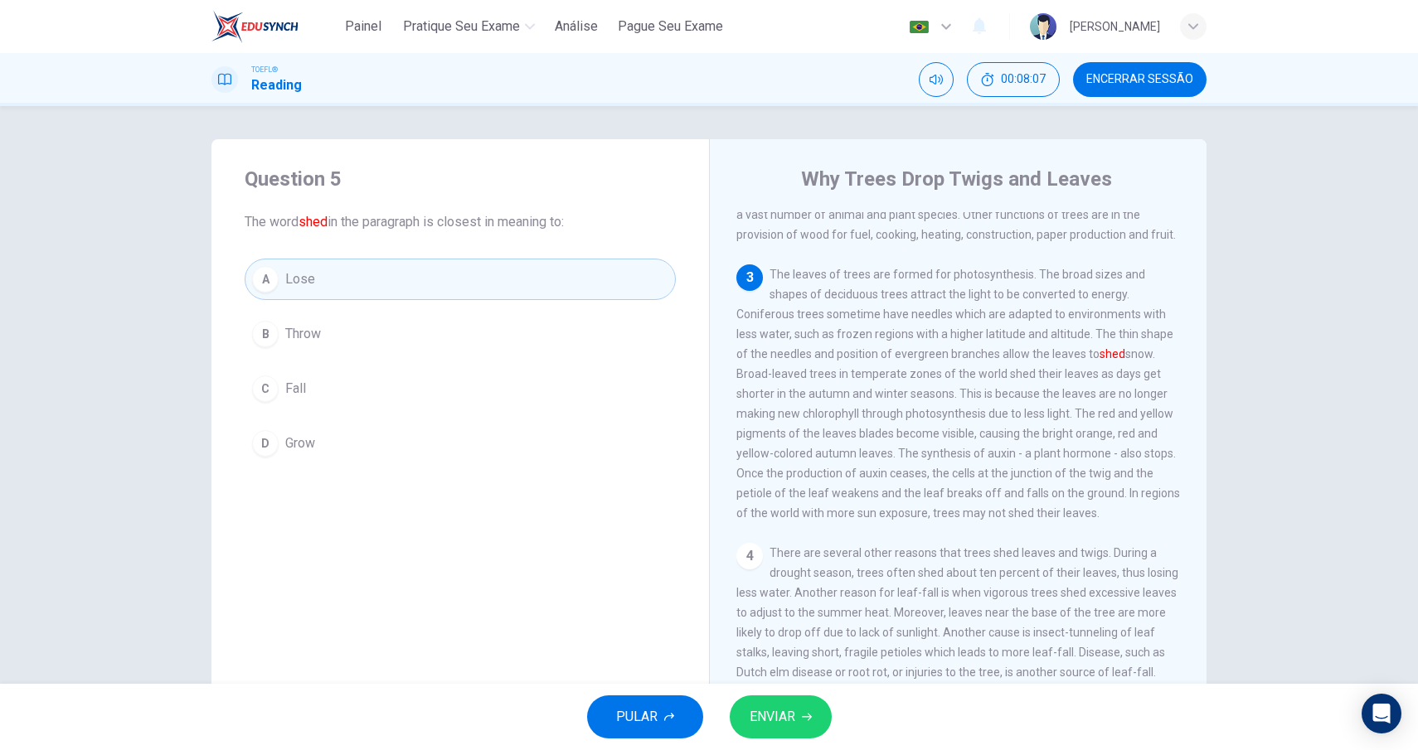
click at [793, 716] on span "ENVIAR" at bounding box center [773, 717] width 46 height 23
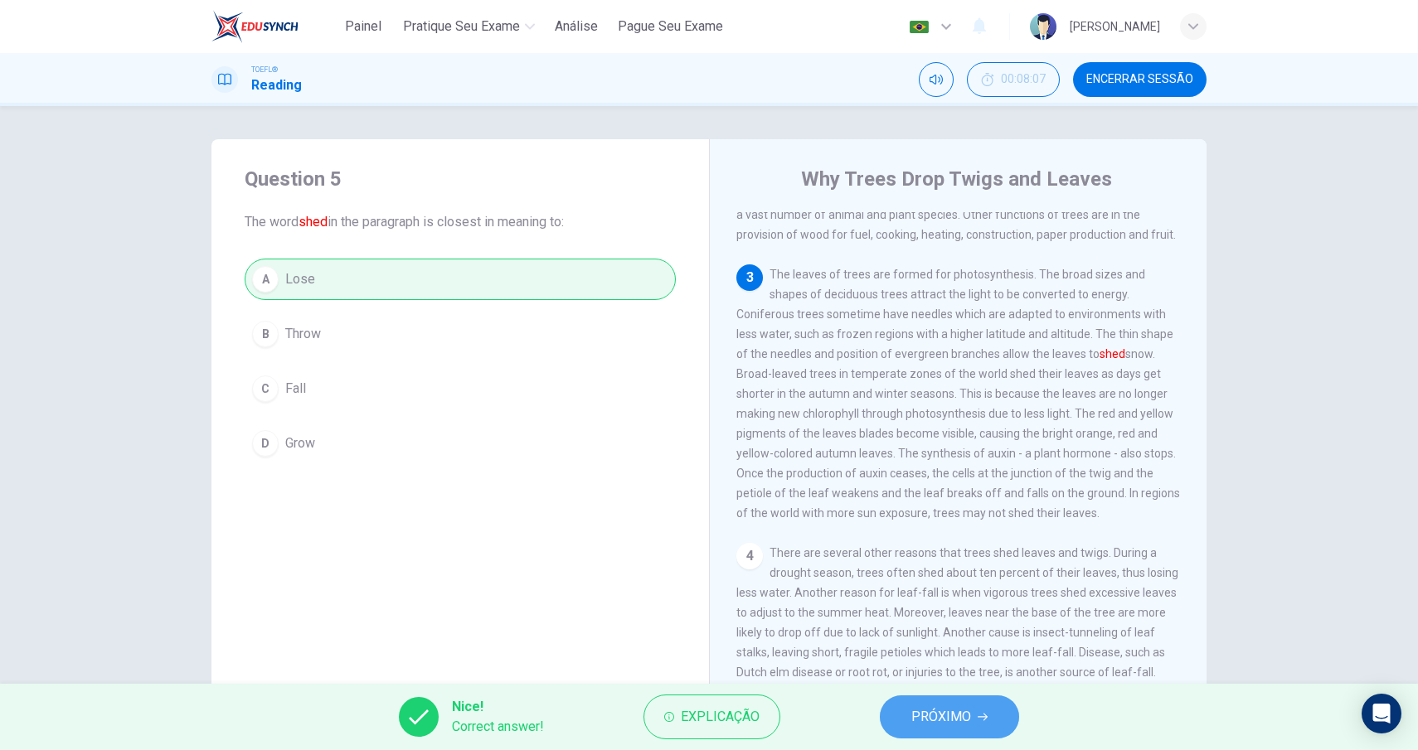
click at [982, 718] on icon "button" at bounding box center [983, 717] width 10 height 10
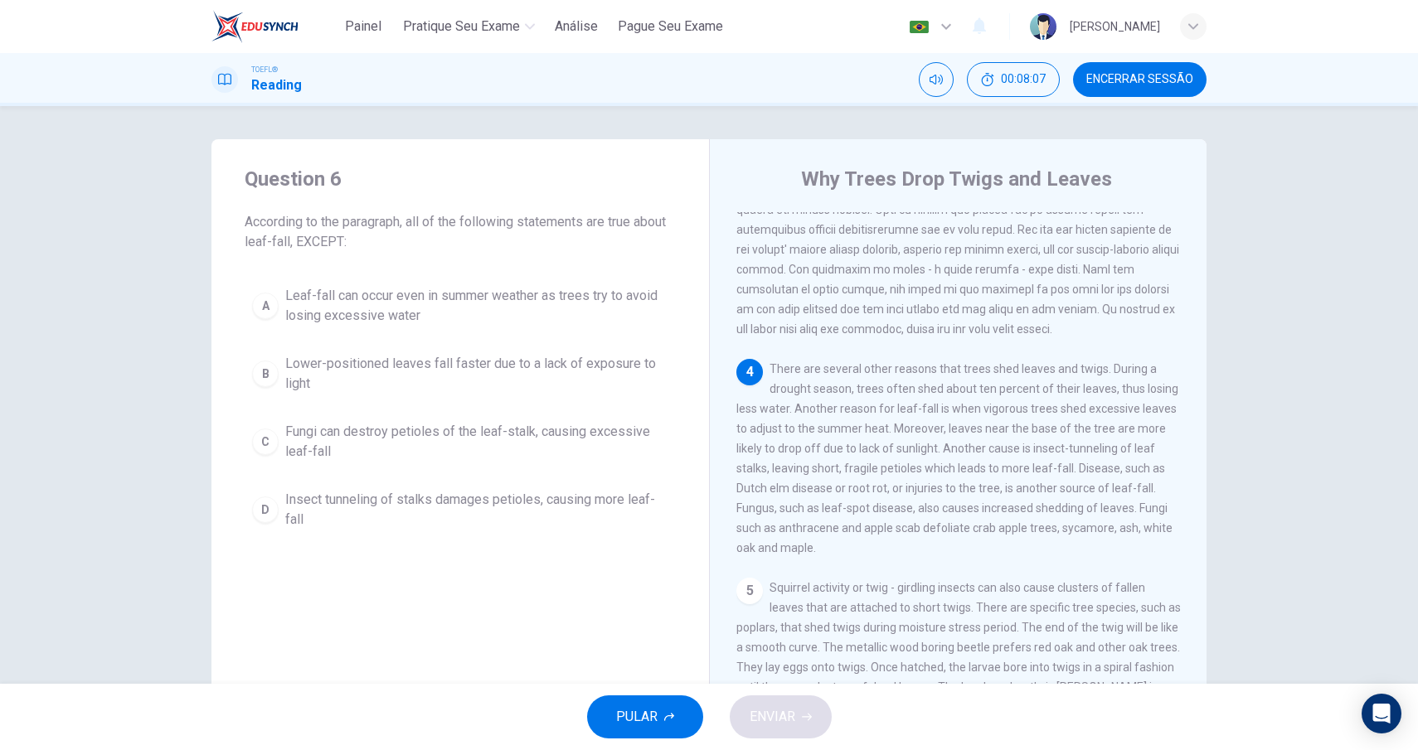
scroll to position [465, 0]
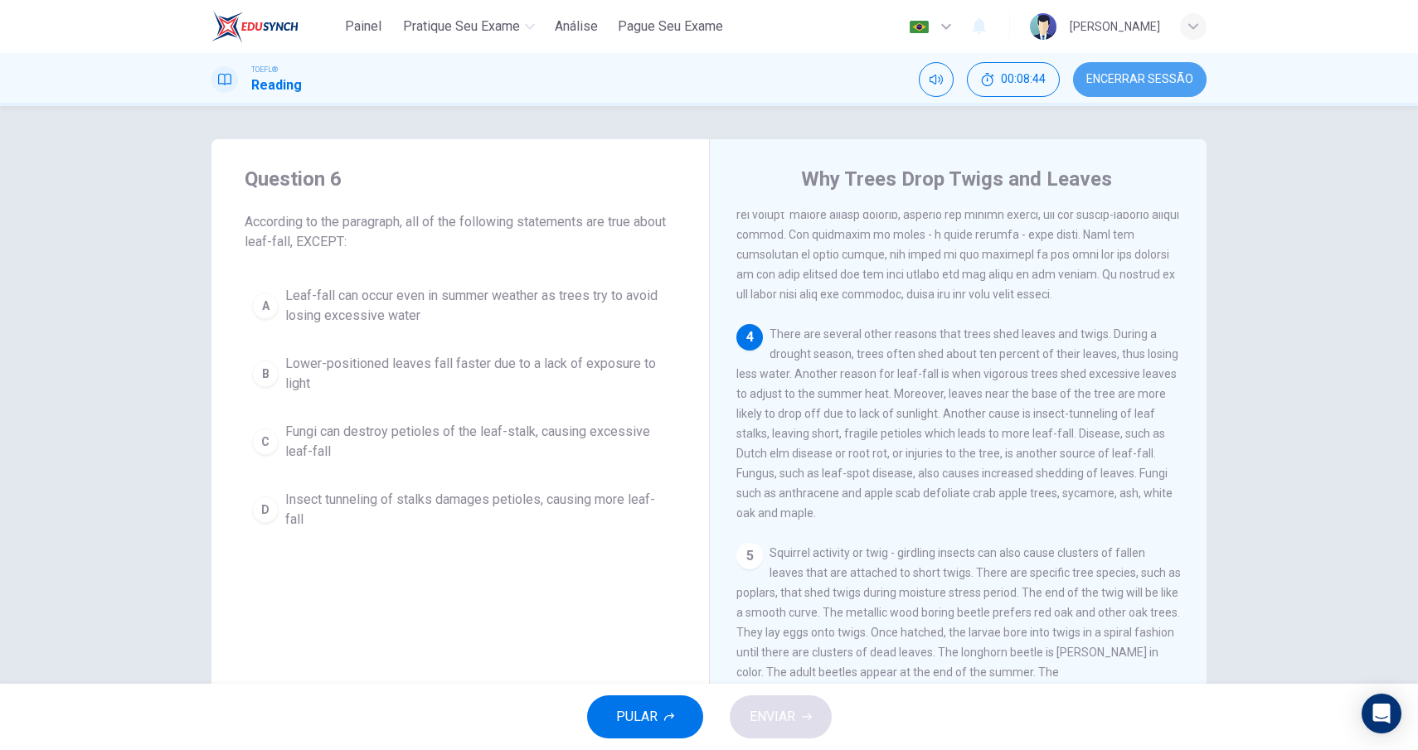
click at [1109, 82] on span "Encerrar Sessão" at bounding box center [1139, 79] width 107 height 13
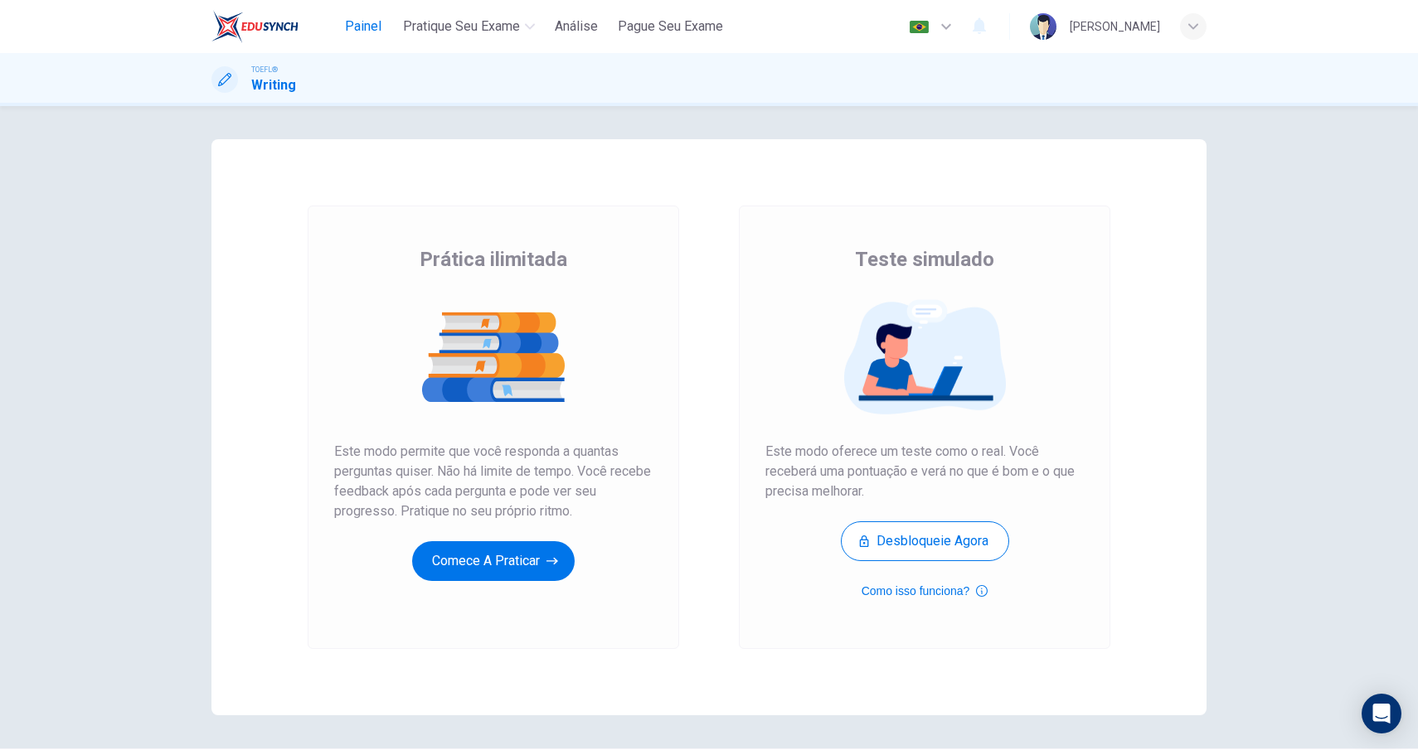
click at [363, 25] on span "Painel" at bounding box center [363, 27] width 36 height 20
